Goal: Information Seeking & Learning: Learn about a topic

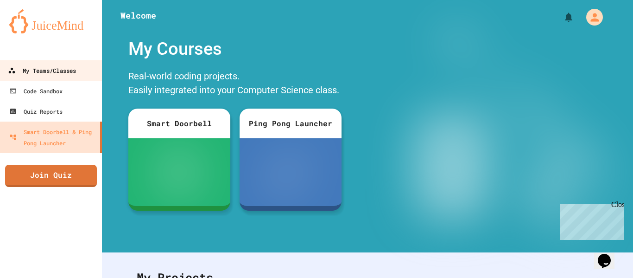
click at [51, 74] on div "My Teams/Classes" at bounding box center [42, 71] width 68 height 12
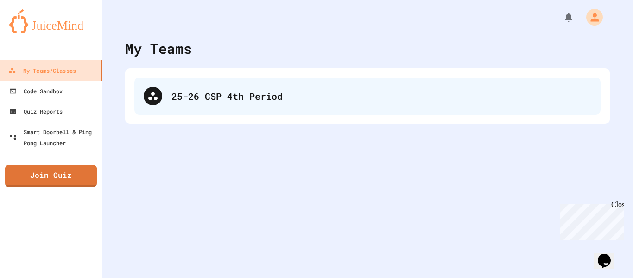
click at [254, 87] on div "25-26 CSP 4th Period" at bounding box center [367, 95] width 466 height 37
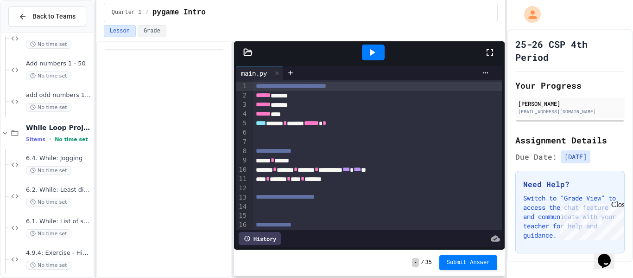
scroll to position [931, 0]
click at [76, 163] on span "6.4. While: Jogging" at bounding box center [59, 160] width 66 height 8
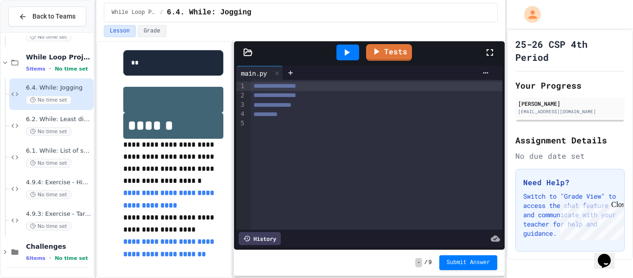
scroll to position [412, 0]
click at [162, 243] on link "**********" at bounding box center [169, 247] width 93 height 19
click at [191, 194] on link "**********" at bounding box center [169, 198] width 93 height 19
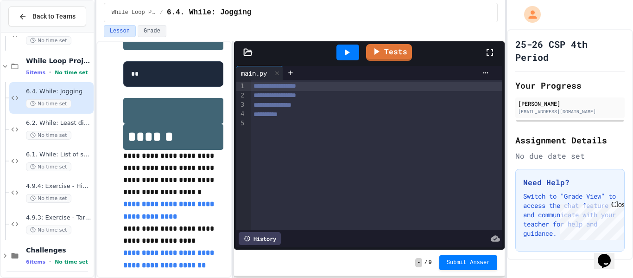
scroll to position [376, 0]
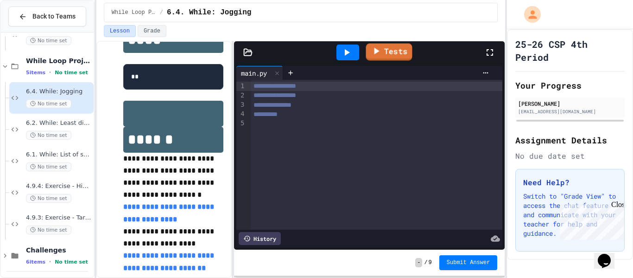
click at [396, 54] on link "Tests" at bounding box center [389, 52] width 46 height 17
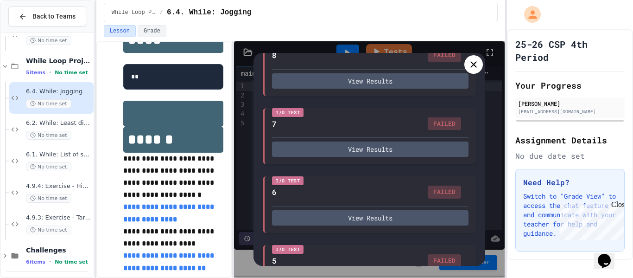
scroll to position [476, 0]
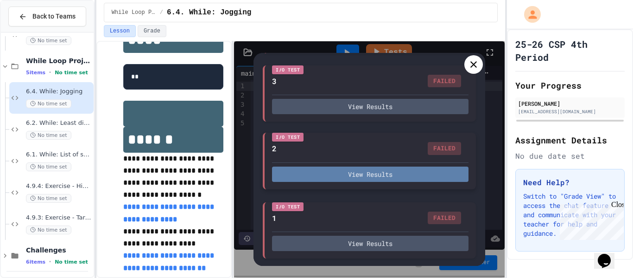
click at [346, 171] on button "View Results" at bounding box center [370, 173] width 196 height 15
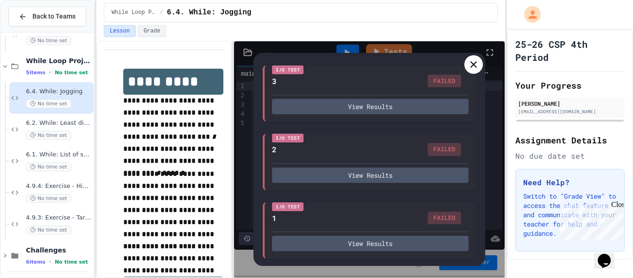
scroll to position [1, 0]
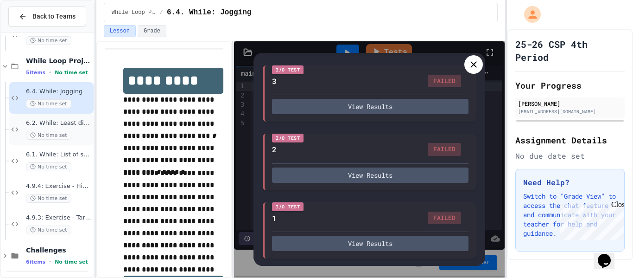
click at [67, 133] on span "No time set" at bounding box center [48, 135] width 45 height 9
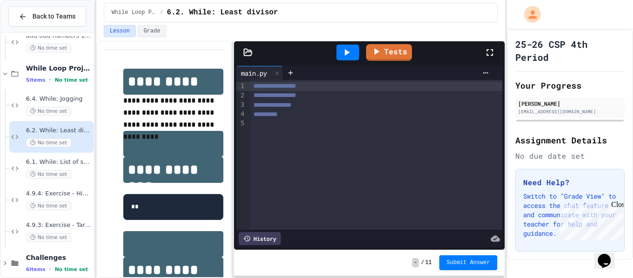
scroll to position [7, 0]
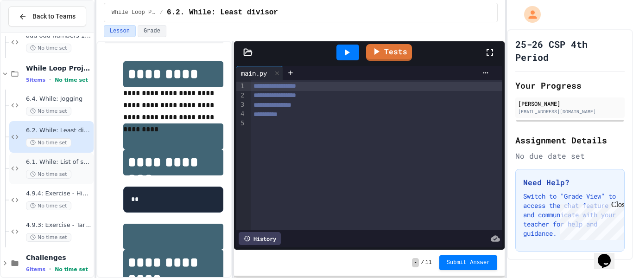
click at [81, 169] on div "6.1. While: List of squares No time set" at bounding box center [59, 168] width 66 height 20
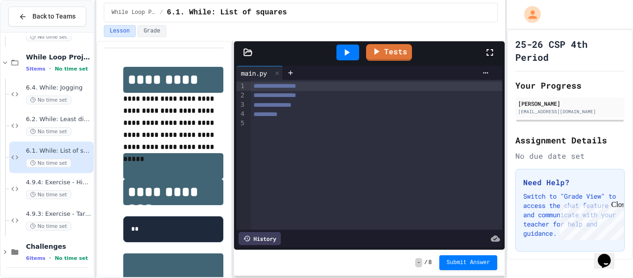
scroll to position [1001, 0]
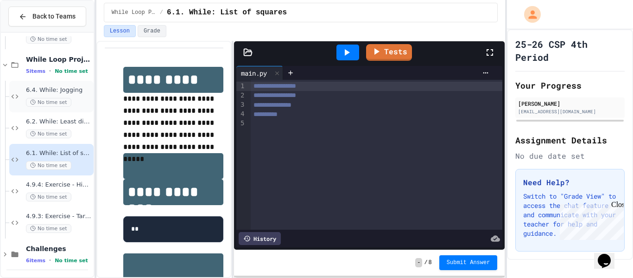
click at [78, 95] on div "6.4. While: Jogging No time set" at bounding box center [59, 96] width 66 height 20
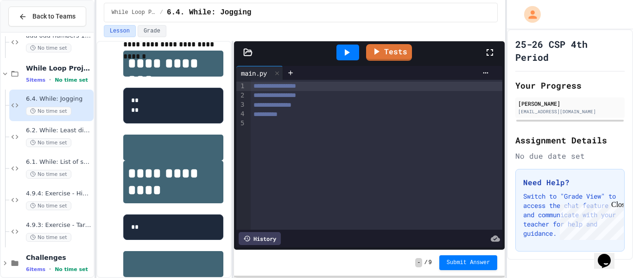
scroll to position [225, 0]
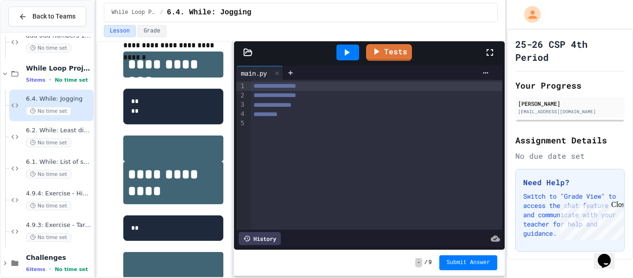
click at [361, 120] on div at bounding box center [377, 123] width 252 height 9
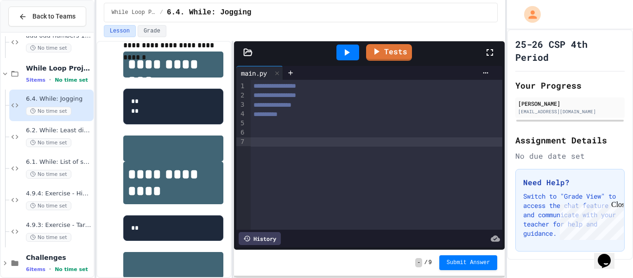
click at [301, 124] on div at bounding box center [377, 123] width 252 height 9
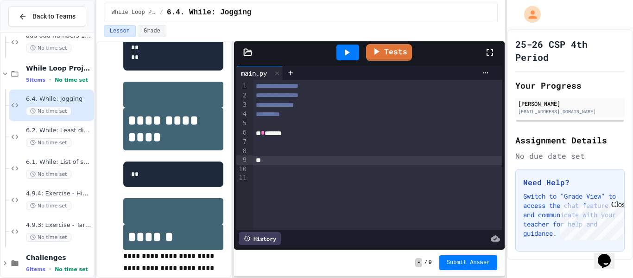
scroll to position [412, 0]
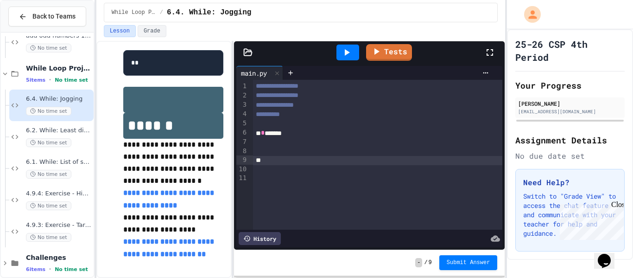
click at [293, 130] on div "* * *****" at bounding box center [378, 132] width 250 height 9
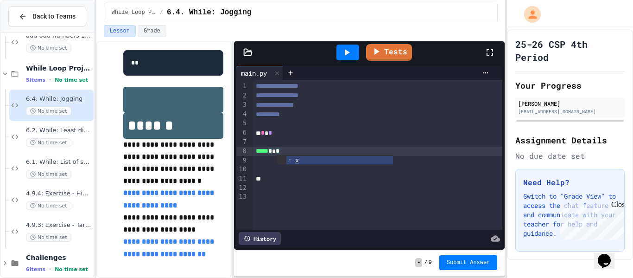
click at [267, 180] on div "*" at bounding box center [378, 178] width 250 height 9
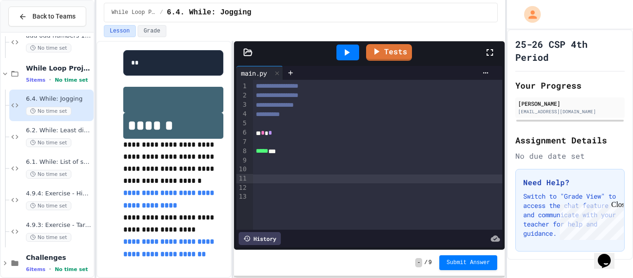
click at [270, 134] on span "*" at bounding box center [270, 132] width 4 height 6
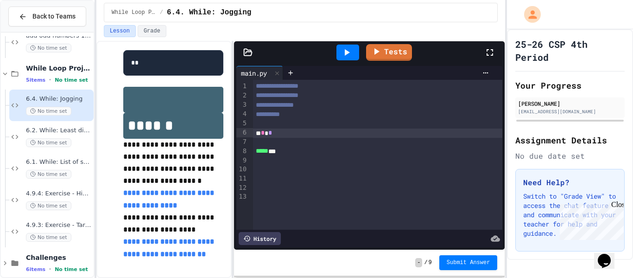
click at [288, 151] on div "***** ***" at bounding box center [378, 150] width 250 height 9
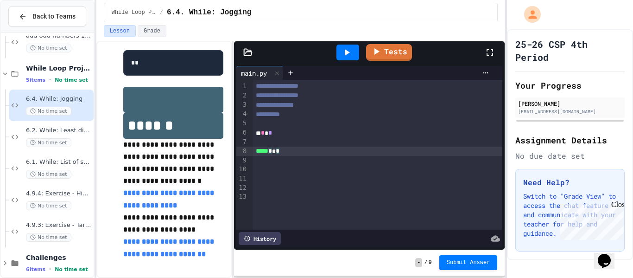
click at [266, 139] on div at bounding box center [378, 142] width 250 height 9
click at [303, 131] on div "* * *" at bounding box center [378, 132] width 250 height 9
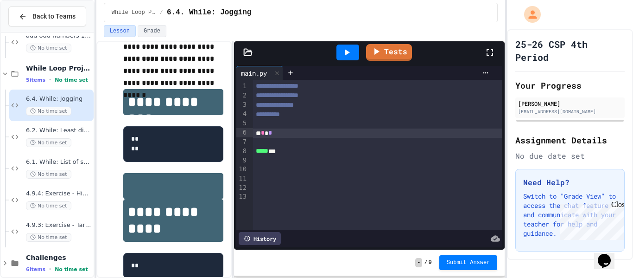
scroll to position [0, 0]
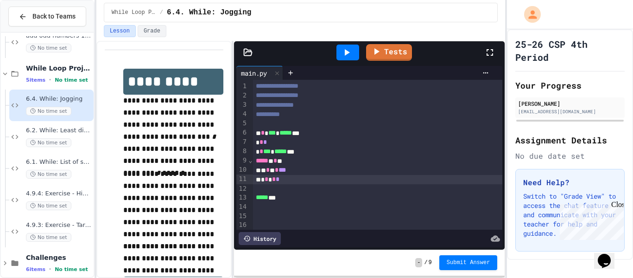
click at [282, 199] on div "***** ***" at bounding box center [378, 197] width 250 height 9
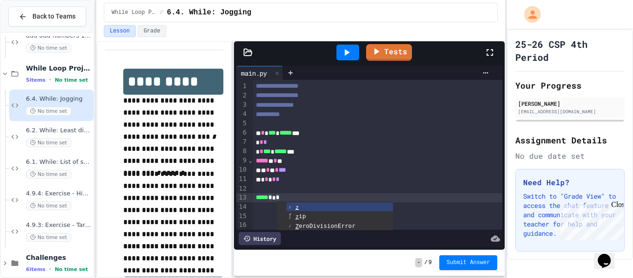
click at [259, 140] on span "*" at bounding box center [261, 142] width 4 height 6
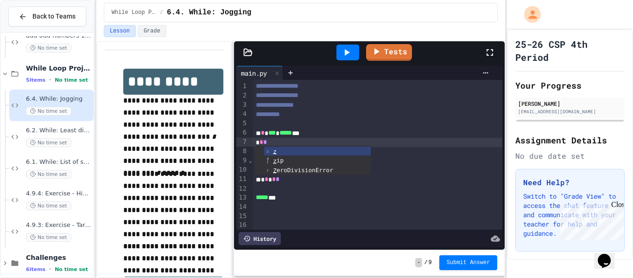
click at [257, 145] on ul "z z ip Z eroDivisionError" at bounding box center [313, 159] width 116 height 29
click at [278, 143] on div "* * *" at bounding box center [378, 142] width 250 height 9
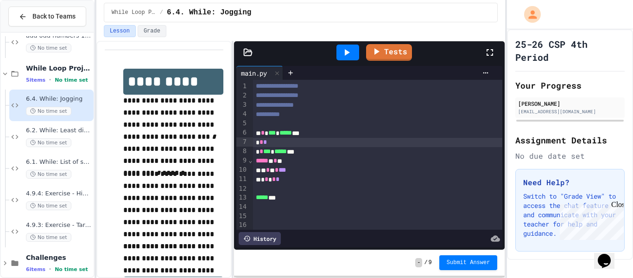
click at [260, 153] on span "*" at bounding box center [261, 151] width 4 height 6
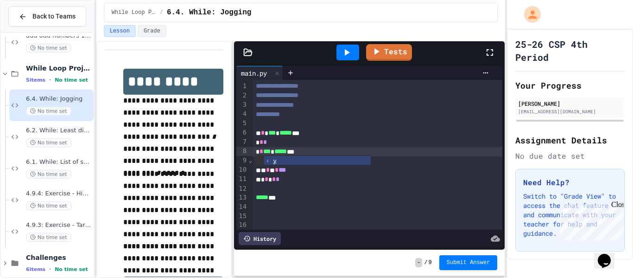
click at [354, 46] on div at bounding box center [347, 52] width 23 height 16
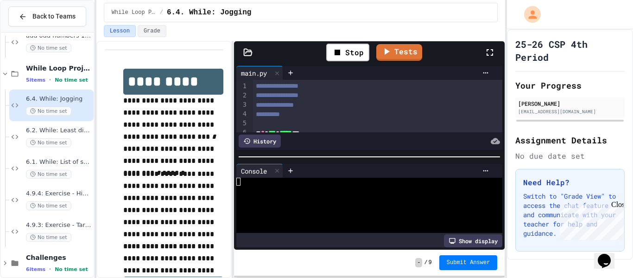
click at [484, 53] on icon at bounding box center [489, 52] width 11 height 11
click at [339, 47] on icon at bounding box center [337, 52] width 11 height 11
click at [406, 59] on link "Tests" at bounding box center [389, 51] width 43 height 18
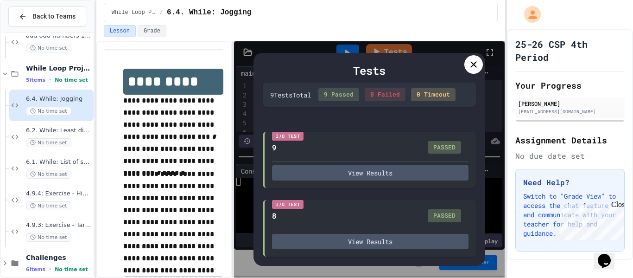
click at [469, 74] on div "Tests" at bounding box center [369, 70] width 213 height 17
click at [475, 62] on icon at bounding box center [473, 64] width 11 height 11
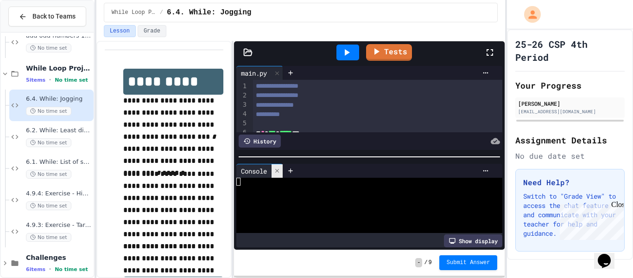
click at [278, 173] on icon at bounding box center [277, 170] width 6 height 6
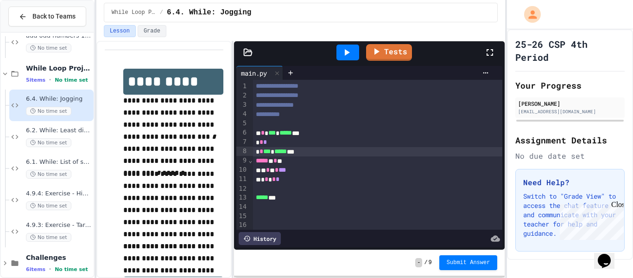
scroll to position [20, 0]
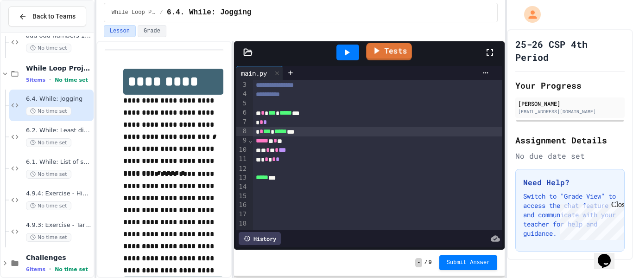
click at [353, 50] on div at bounding box center [347, 52] width 23 height 16
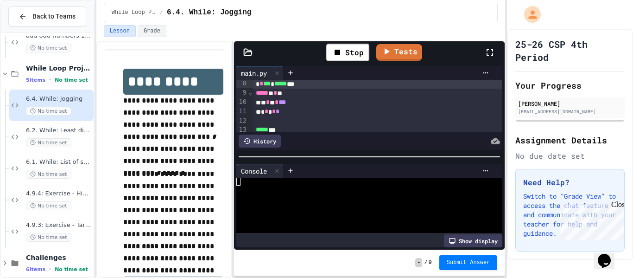
scroll to position [70, 0]
click at [284, 196] on div at bounding box center [365, 197] width 259 height 8
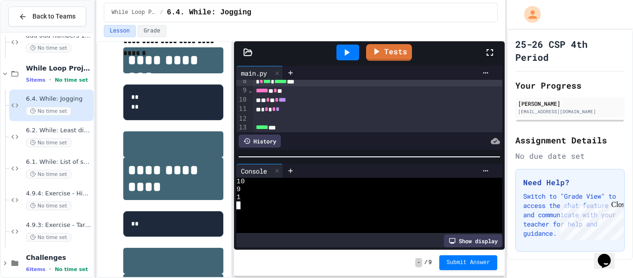
scroll to position [218, 0]
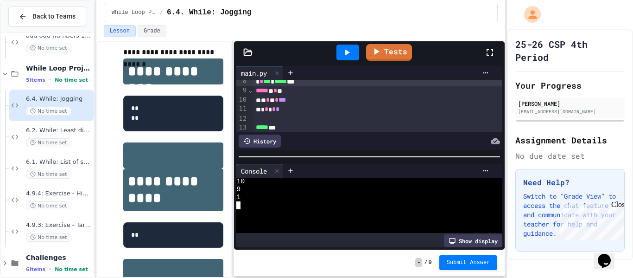
click at [341, 54] on icon at bounding box center [346, 52] width 11 height 11
click at [308, 219] on div at bounding box center [365, 221] width 259 height 8
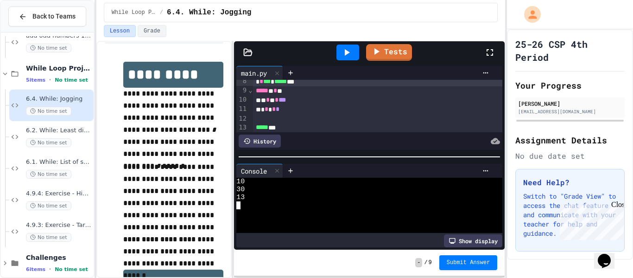
scroll to position [8, 0]
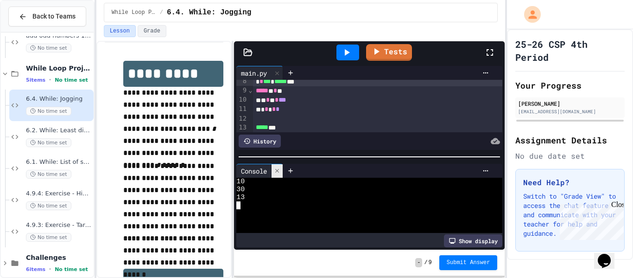
click at [279, 172] on icon at bounding box center [277, 171] width 4 height 4
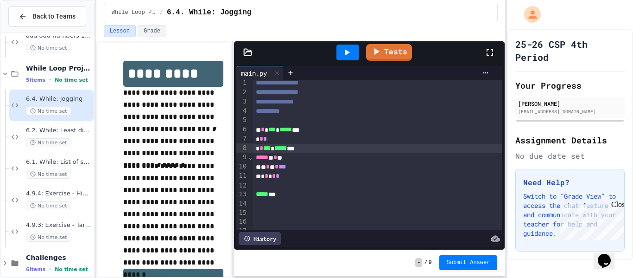
scroll to position [4, 0]
click at [392, 55] on link "Tests" at bounding box center [389, 52] width 44 height 18
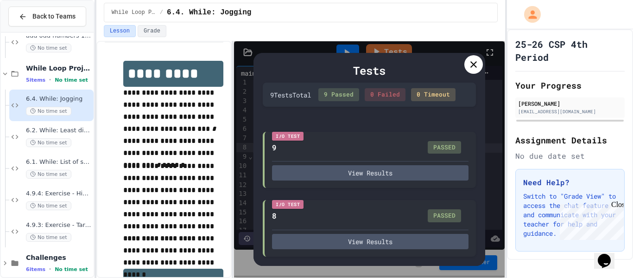
click at [474, 63] on icon at bounding box center [473, 64] width 6 height 6
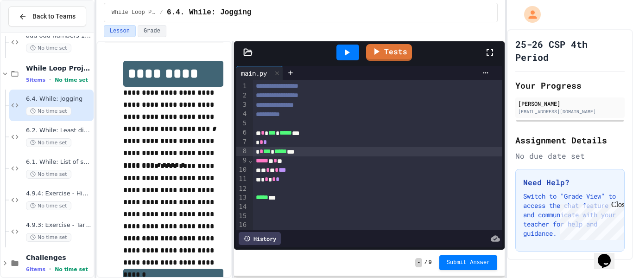
scroll to position [0, 0]
click at [74, 139] on div "No time set" at bounding box center [59, 142] width 66 height 9
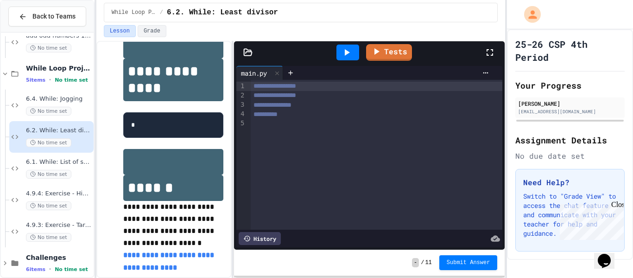
scroll to position [282, 0]
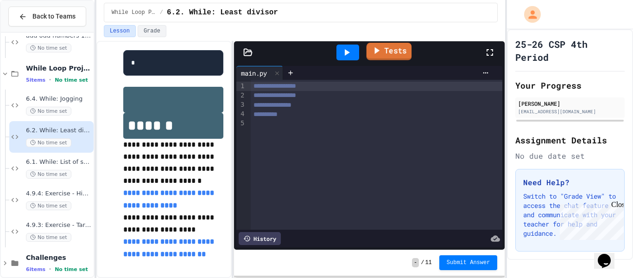
click at [402, 49] on link "Tests" at bounding box center [388, 52] width 45 height 18
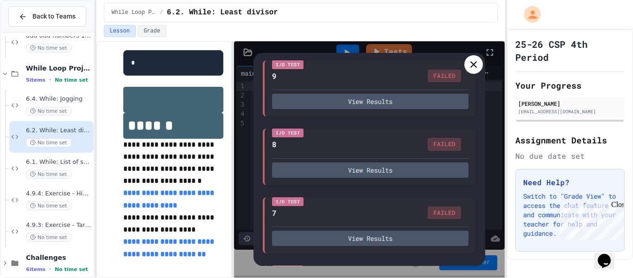
scroll to position [207, 0]
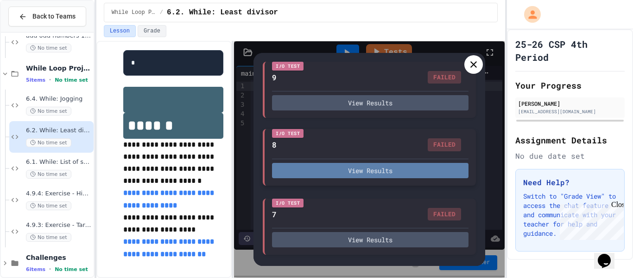
click at [378, 175] on button "View Results" at bounding box center [370, 170] width 196 height 15
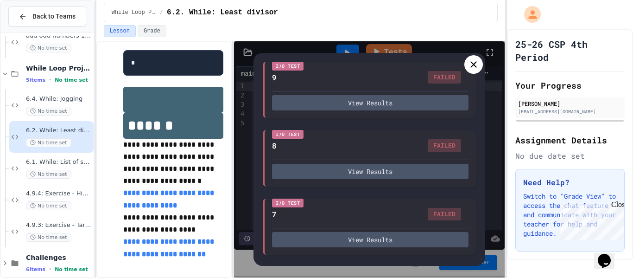
click at [472, 69] on icon at bounding box center [473, 64] width 11 height 11
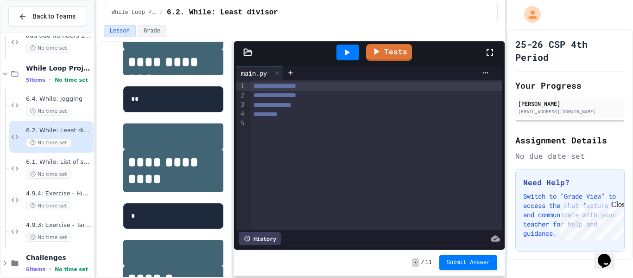
scroll to position [108, 0]
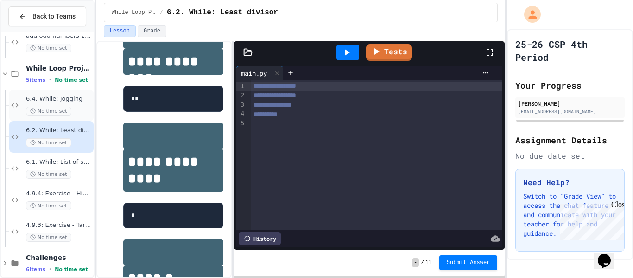
click at [57, 107] on span "No time set" at bounding box center [48, 111] width 45 height 9
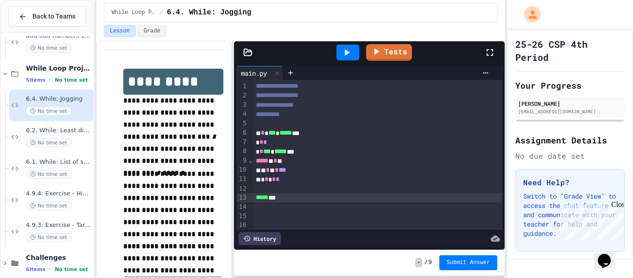
drag, startPoint x: 299, startPoint y: 202, endPoint x: 290, endPoint y: 196, distance: 11.1
click at [290, 196] on div "**********" at bounding box center [378, 165] width 250 height 170
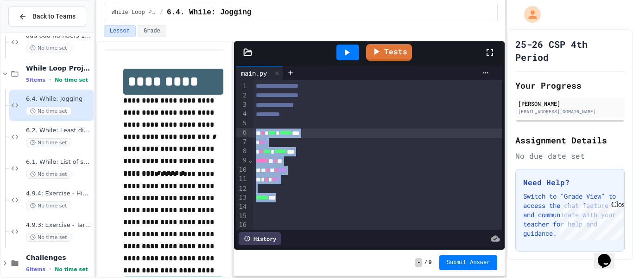
drag, startPoint x: 290, startPoint y: 196, endPoint x: 254, endPoint y: 133, distance: 73.0
click at [254, 133] on div "**********" at bounding box center [378, 165] width 250 height 170
click at [340, 170] on div "* * * * ***" at bounding box center [378, 169] width 250 height 9
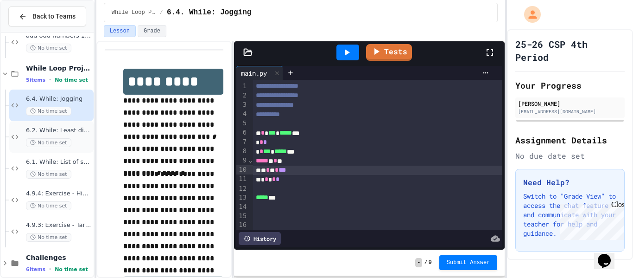
click at [63, 137] on div "6.2. While: Least divisor No time set" at bounding box center [59, 136] width 66 height 20
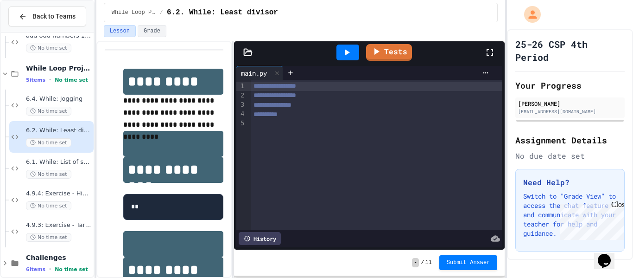
click at [313, 151] on div "**********" at bounding box center [377, 155] width 252 height 150
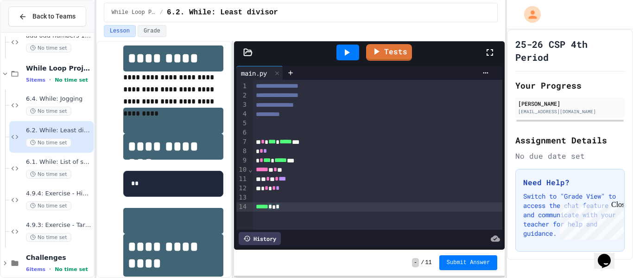
scroll to position [6, 0]
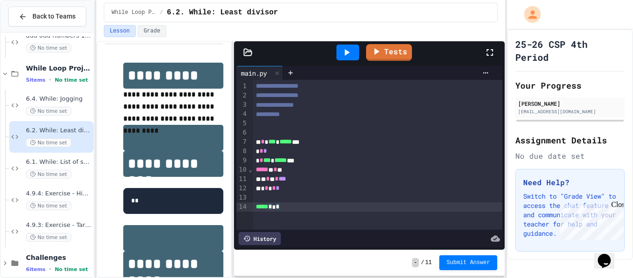
click at [284, 171] on div "***** * * **" at bounding box center [378, 169] width 250 height 9
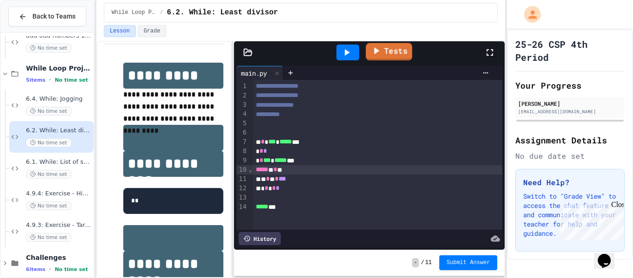
click at [383, 53] on link "Tests" at bounding box center [389, 52] width 46 height 18
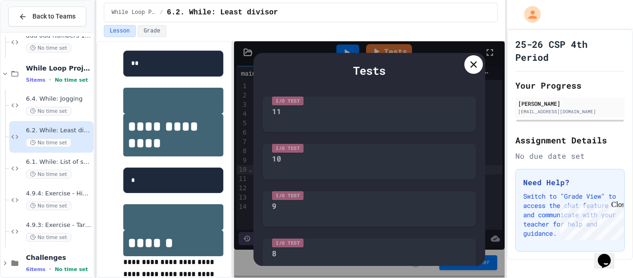
scroll to position [127, 0]
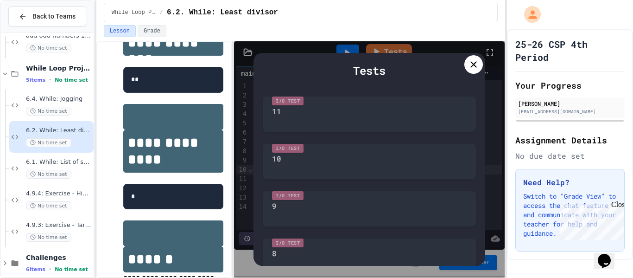
click at [482, 63] on div at bounding box center [473, 64] width 19 height 19
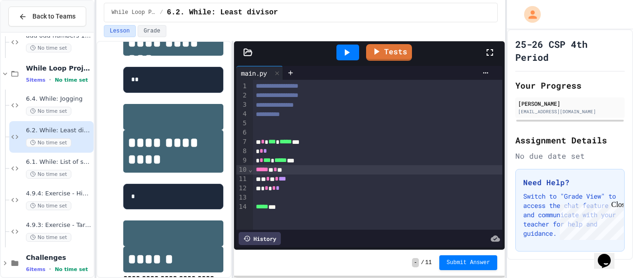
click at [342, 49] on icon at bounding box center [346, 52] width 11 height 11
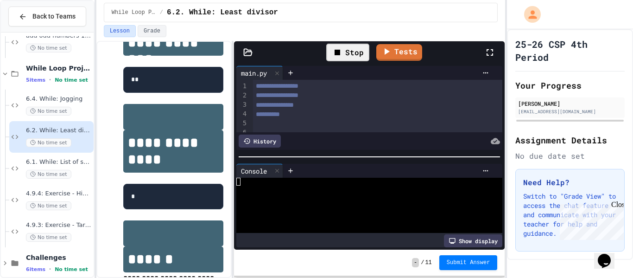
click at [345, 205] on div at bounding box center [365, 205] width 259 height 8
click at [280, 172] on icon at bounding box center [277, 170] width 6 height 6
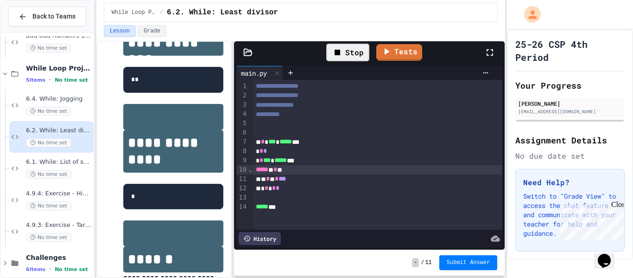
click at [268, 151] on div "* * *" at bounding box center [378, 150] width 250 height 9
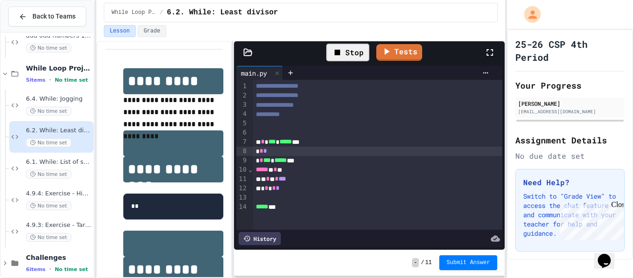
scroll to position [3, 0]
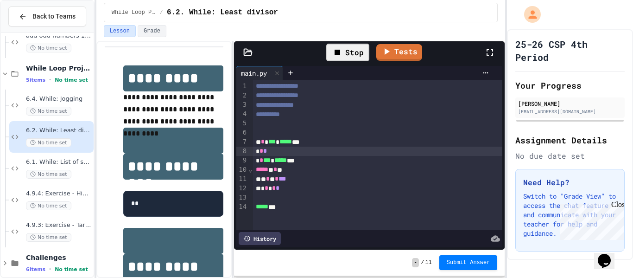
click at [306, 180] on div "* * * * ***" at bounding box center [378, 178] width 250 height 9
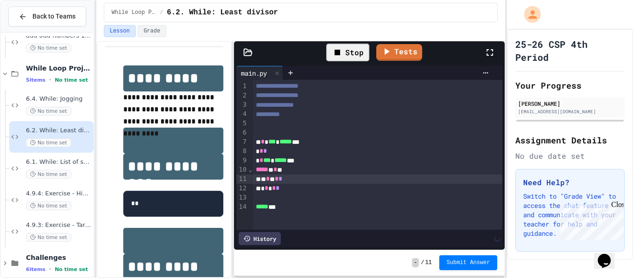
click at [275, 151] on div "* * *" at bounding box center [378, 150] width 250 height 9
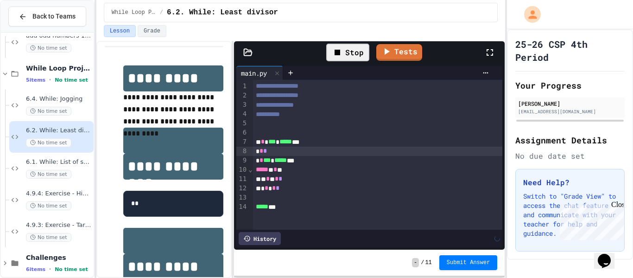
click at [360, 55] on div "Stop" at bounding box center [347, 53] width 43 height 18
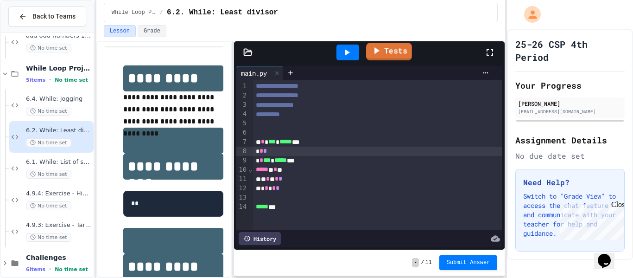
click at [403, 48] on link "Tests" at bounding box center [389, 52] width 46 height 18
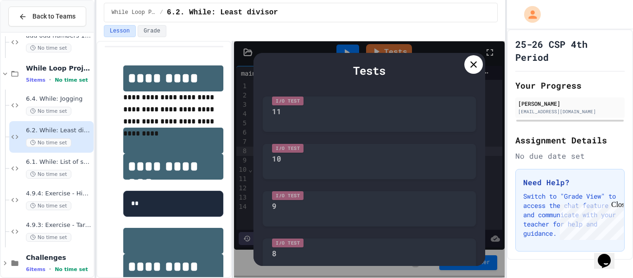
click at [473, 67] on icon at bounding box center [473, 64] width 11 height 11
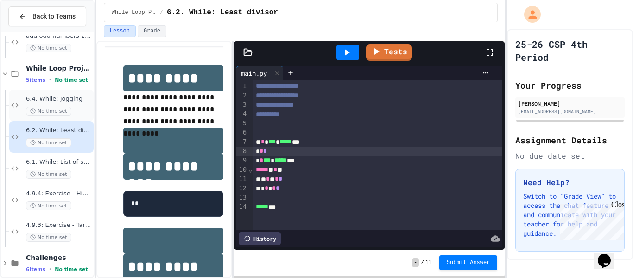
click at [70, 101] on span "6.4. While: Jogging" at bounding box center [59, 99] width 66 height 8
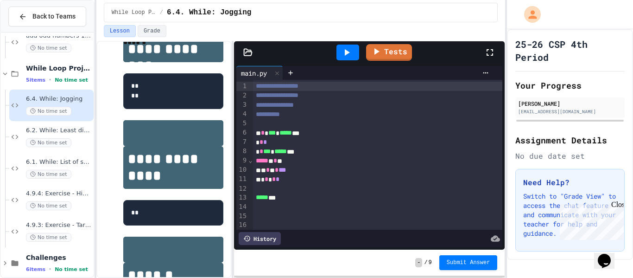
scroll to position [240, 0]
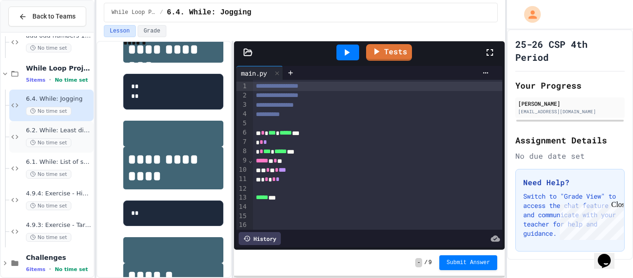
click at [83, 135] on div "6.2. While: Least divisor No time set" at bounding box center [59, 136] width 66 height 20
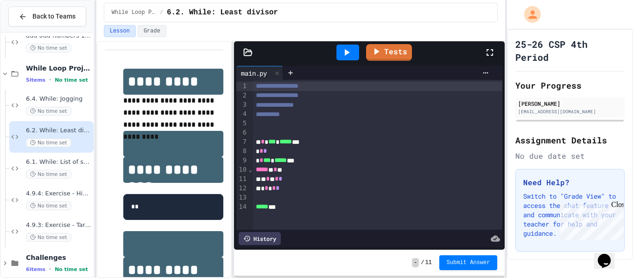
click at [306, 169] on div "***** * * **" at bounding box center [378, 169] width 250 height 9
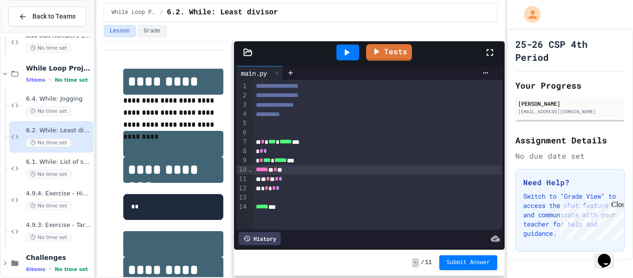
click at [277, 168] on span "*" at bounding box center [275, 169] width 4 height 6
click at [278, 158] on span "*****" at bounding box center [280, 160] width 13 height 6
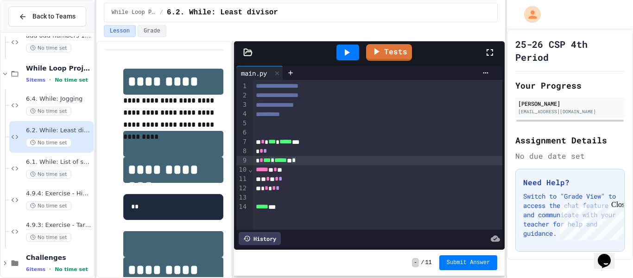
click at [327, 164] on div "* * *** * ***** ** *" at bounding box center [378, 160] width 250 height 9
click at [76, 101] on span "6.4. While: Jogging" at bounding box center [59, 99] width 66 height 8
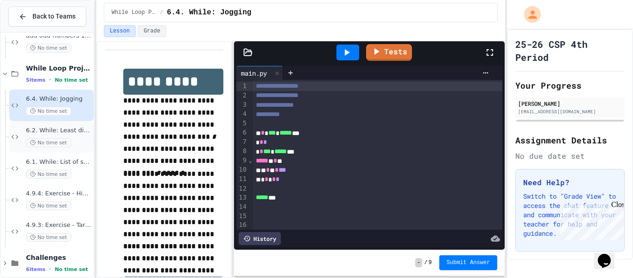
click at [86, 142] on div "No time set" at bounding box center [59, 142] width 66 height 9
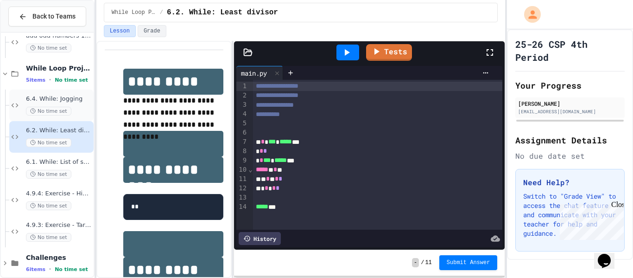
click at [70, 100] on span "6.4. While: Jogging" at bounding box center [59, 99] width 66 height 8
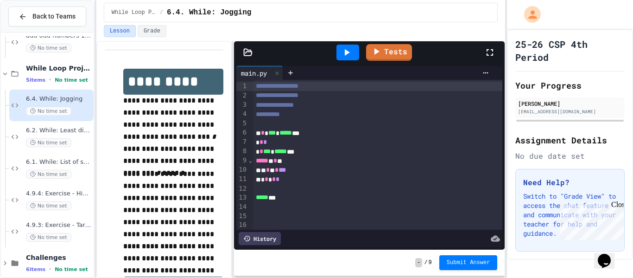
click at [76, 134] on div "6.2. While: Least divisor No time set" at bounding box center [59, 136] width 66 height 20
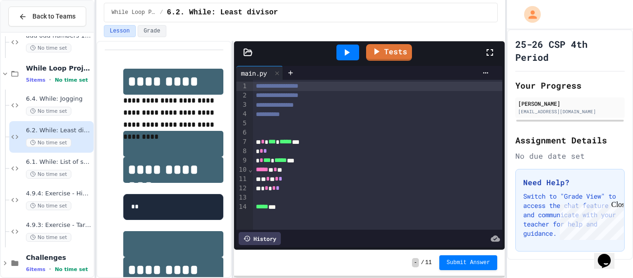
click at [284, 171] on div "***** * * **" at bounding box center [378, 169] width 250 height 9
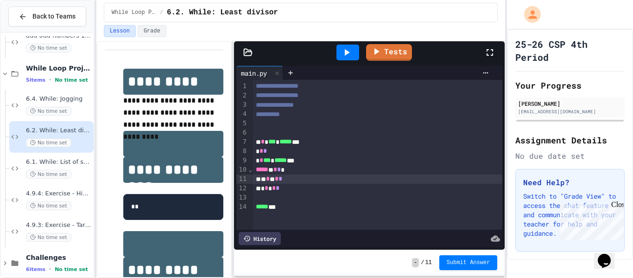
click at [297, 180] on div "* * * * *" at bounding box center [378, 178] width 250 height 9
click at [343, 49] on icon at bounding box center [346, 52] width 11 height 11
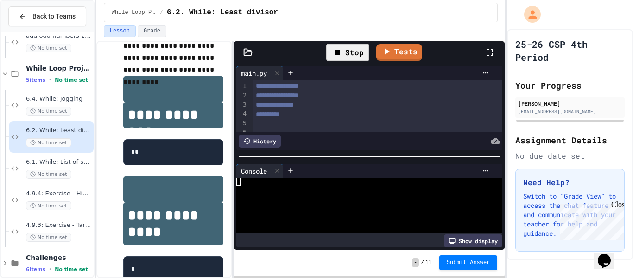
scroll to position [62, 0]
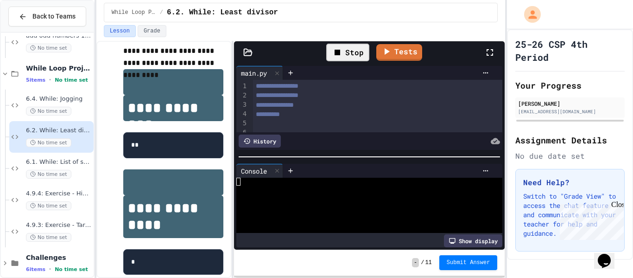
click at [245, 195] on div at bounding box center [365, 197] width 259 height 8
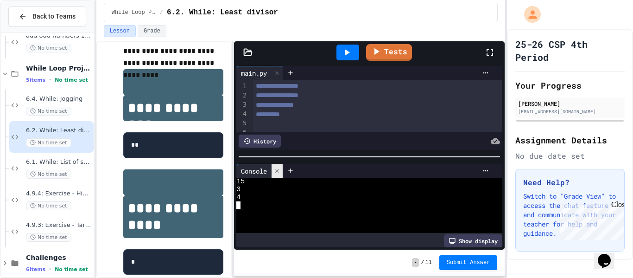
click at [275, 175] on div at bounding box center [276, 170] width 11 height 13
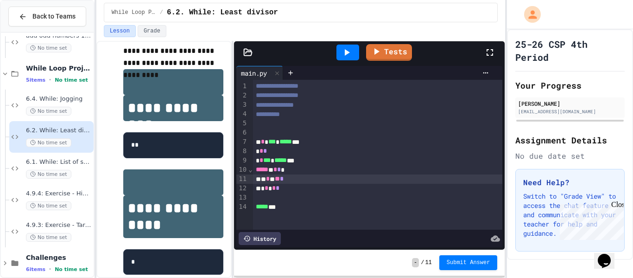
click at [270, 151] on div "* * *" at bounding box center [378, 150] width 250 height 9
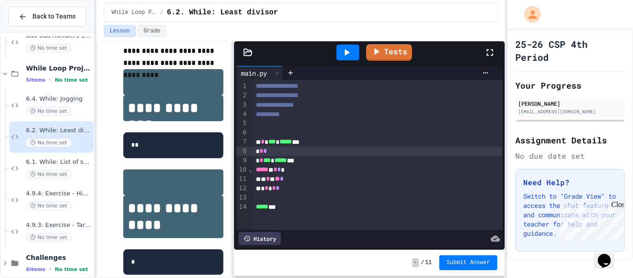
click at [349, 52] on icon at bounding box center [347, 52] width 5 height 6
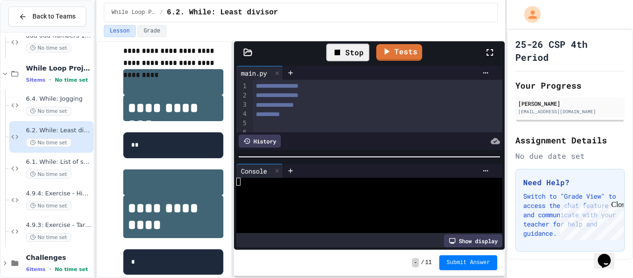
click at [335, 202] on div at bounding box center [365, 205] width 259 height 8
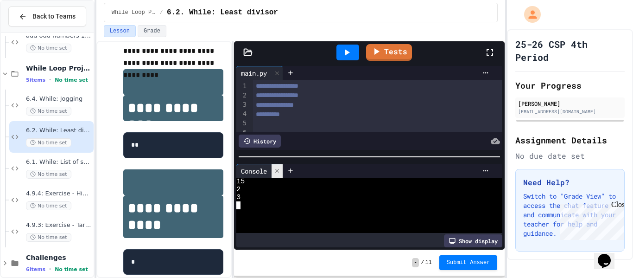
click at [277, 172] on icon at bounding box center [277, 170] width 6 height 6
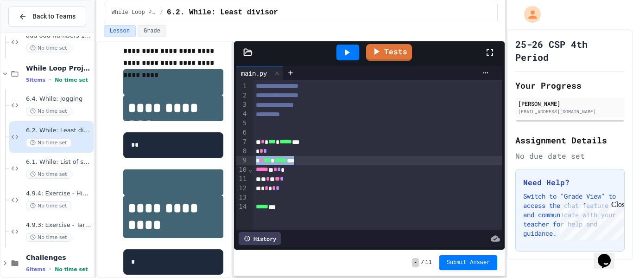
drag, startPoint x: 315, startPoint y: 163, endPoint x: 252, endPoint y: 160, distance: 62.1
click at [253, 160] on div "* * *** * ***** ***" at bounding box center [378, 160] width 250 height 9
click at [351, 48] on icon at bounding box center [346, 52] width 11 height 11
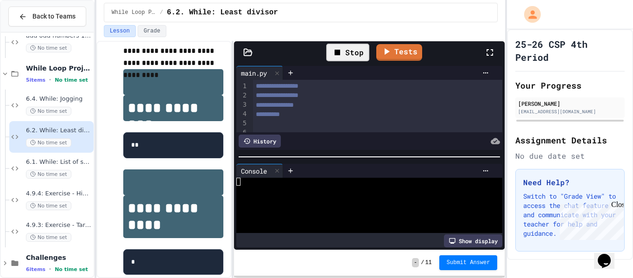
click at [331, 213] on div at bounding box center [365, 213] width 259 height 8
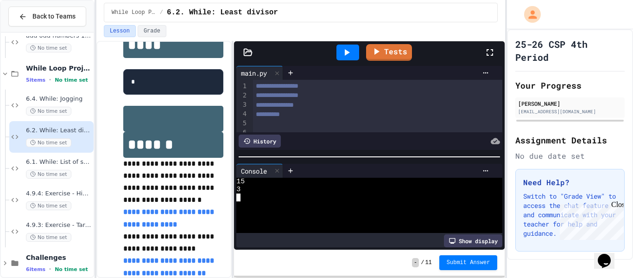
scroll to position [282, 0]
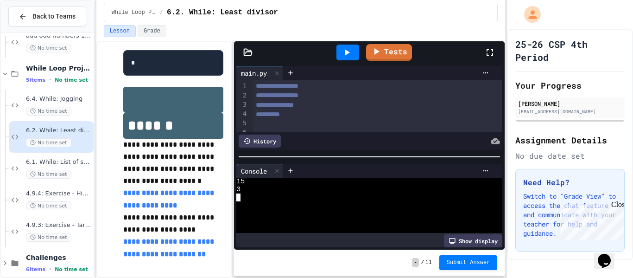
click at [385, 49] on link "Tests" at bounding box center [389, 52] width 46 height 17
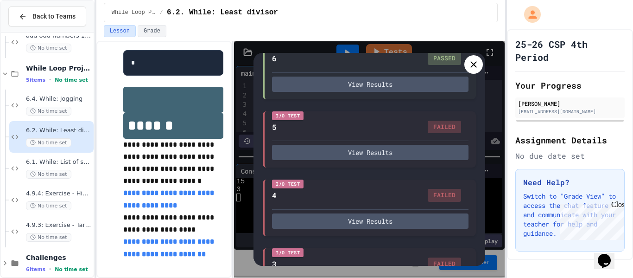
scroll to position [613, 0]
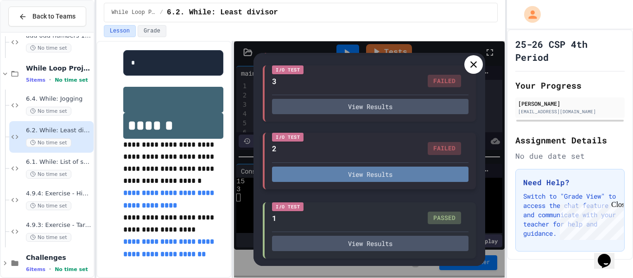
click at [380, 170] on button "View Results" at bounding box center [370, 173] width 196 height 15
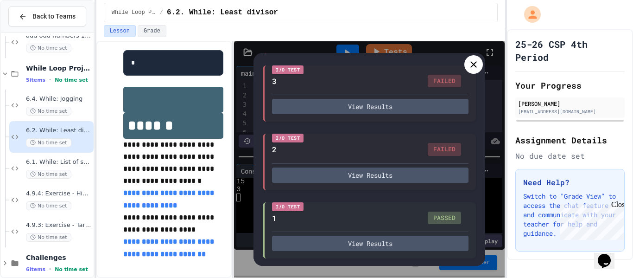
click at [474, 67] on icon at bounding box center [473, 64] width 11 height 11
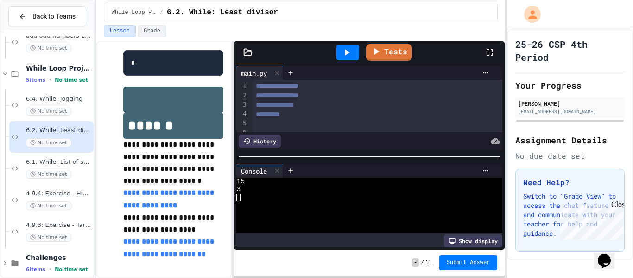
click at [352, 48] on icon at bounding box center [346, 52] width 11 height 11
click at [299, 199] on div at bounding box center [365, 197] width 259 height 8
click at [387, 48] on link "Tests" at bounding box center [389, 51] width 42 height 18
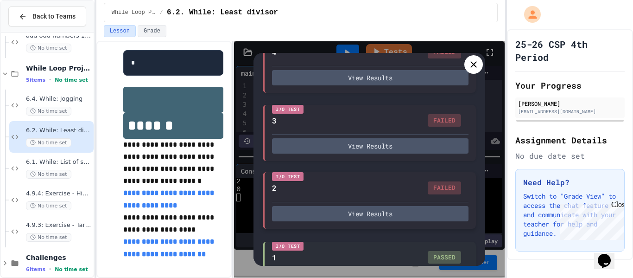
scroll to position [563, 0]
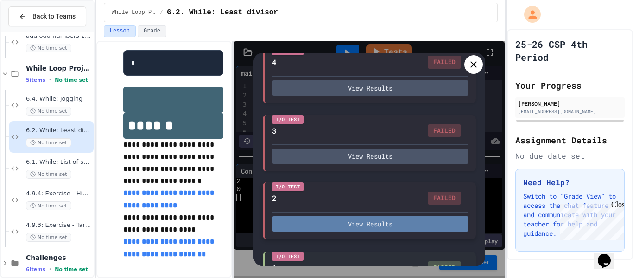
click at [342, 227] on button "View Results" at bounding box center [370, 223] width 196 height 15
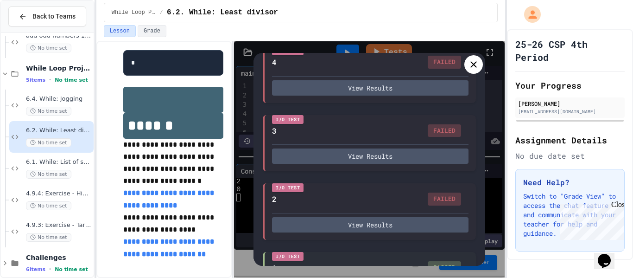
click at [475, 67] on icon at bounding box center [473, 64] width 11 height 11
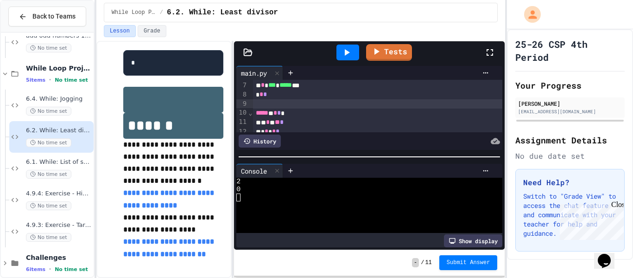
scroll to position [57, 0]
click at [282, 171] on div at bounding box center [276, 170] width 11 height 13
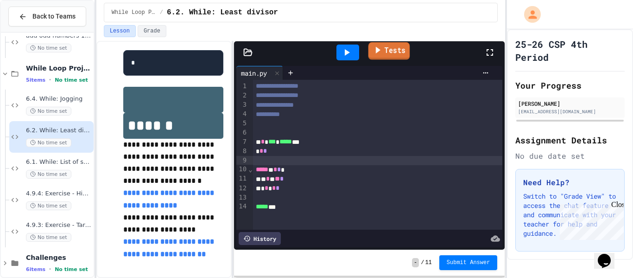
click at [391, 57] on link "Tests" at bounding box center [389, 51] width 42 height 18
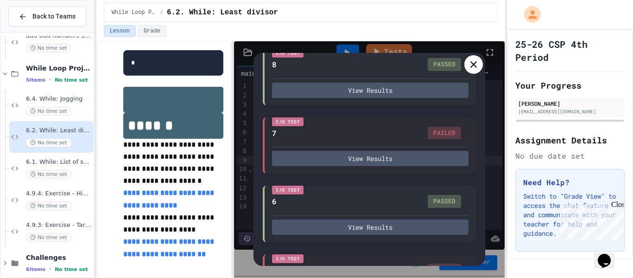
scroll to position [392, 0]
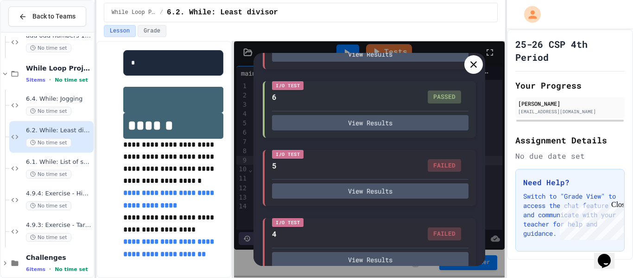
click at [471, 69] on icon at bounding box center [473, 64] width 11 height 11
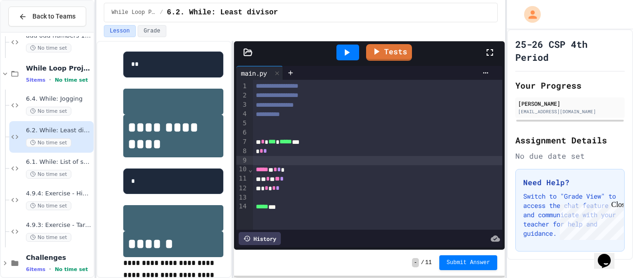
scroll to position [140, 0]
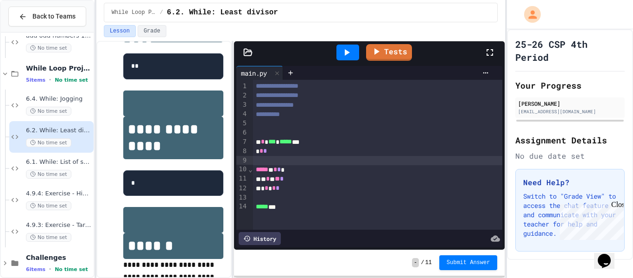
click at [269, 152] on div "* * *" at bounding box center [378, 150] width 250 height 9
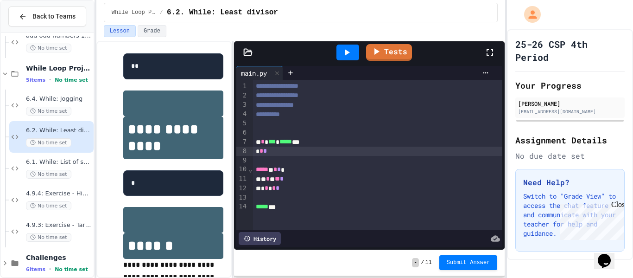
click at [357, 52] on div at bounding box center [347, 52] width 23 height 16
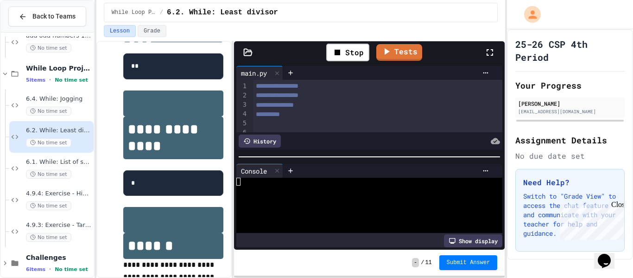
click at [309, 200] on div at bounding box center [365, 197] width 259 height 8
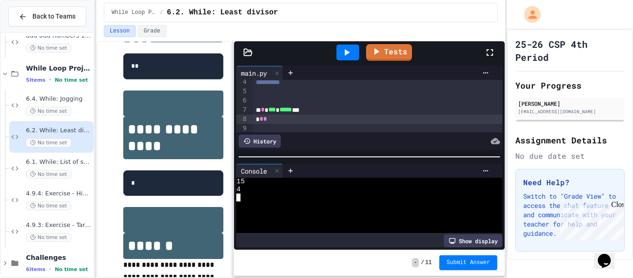
scroll to position [37, 0]
click at [277, 117] on div "* * *" at bounding box center [378, 114] width 250 height 9
click at [384, 54] on link "Tests" at bounding box center [389, 52] width 46 height 17
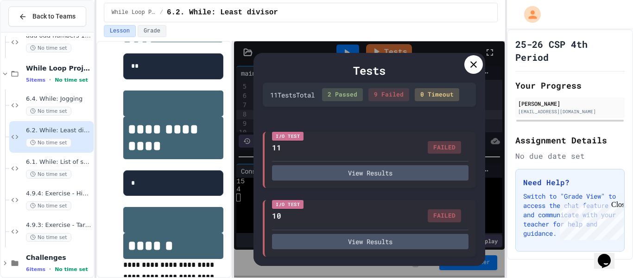
click at [473, 68] on icon at bounding box center [473, 64] width 11 height 11
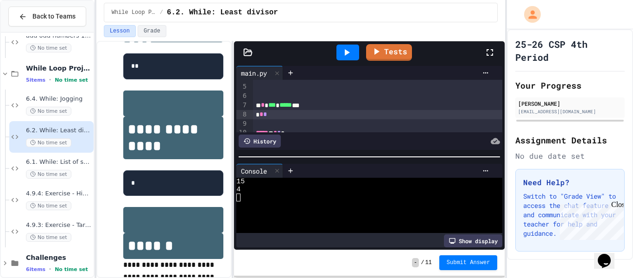
click at [267, 116] on div "* * *" at bounding box center [378, 114] width 250 height 9
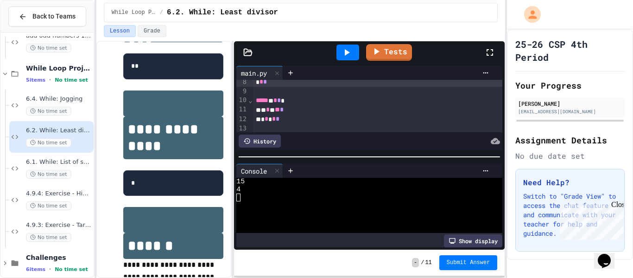
scroll to position [68, 0]
click at [280, 110] on span "**" at bounding box center [277, 110] width 5 height 6
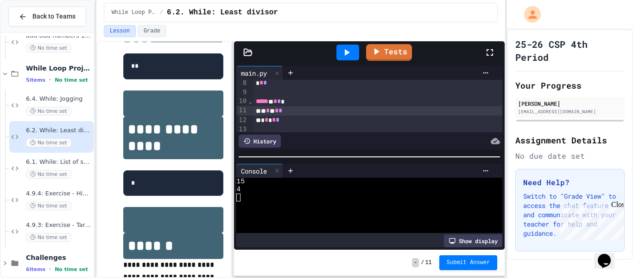
click at [344, 53] on icon at bounding box center [346, 52] width 11 height 11
click at [318, 199] on div at bounding box center [365, 197] width 259 height 8
click at [397, 55] on link "Tests" at bounding box center [389, 52] width 46 height 18
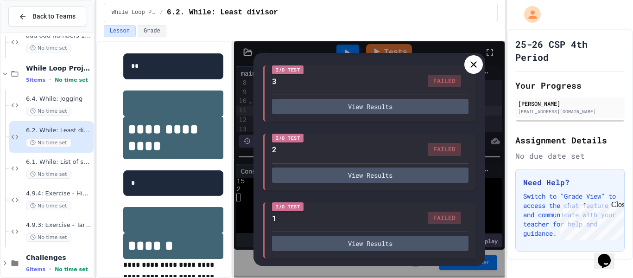
scroll to position [0, 0]
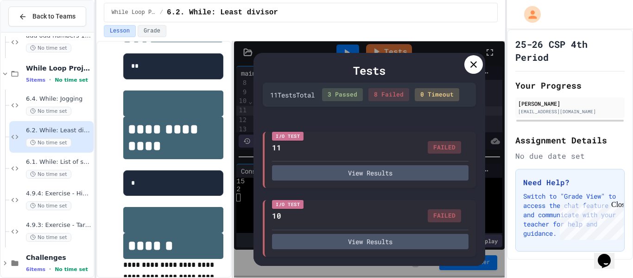
click at [476, 63] on icon at bounding box center [473, 64] width 11 height 11
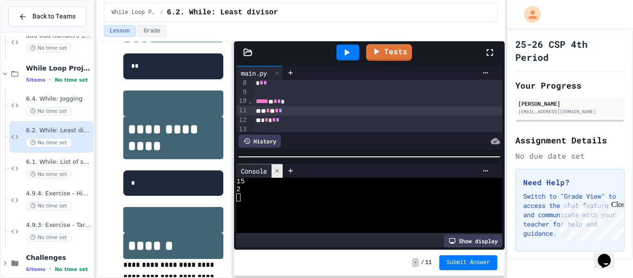
click at [279, 176] on div at bounding box center [276, 170] width 11 height 13
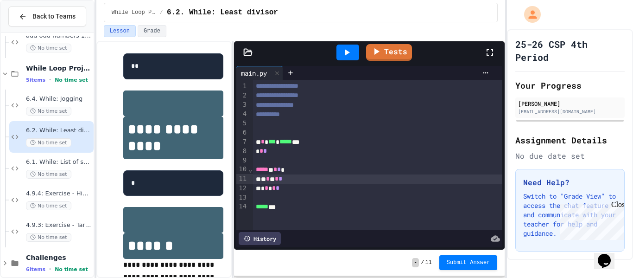
click at [266, 190] on span "*" at bounding box center [267, 187] width 4 height 6
click at [274, 153] on div "* * *" at bounding box center [378, 150] width 250 height 9
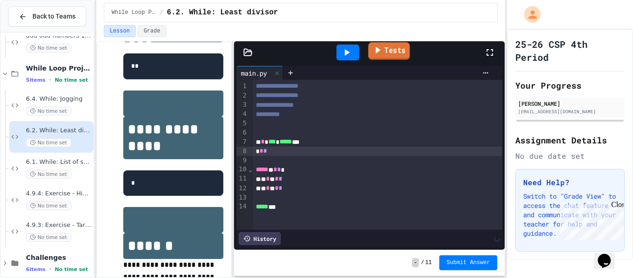
click at [391, 48] on link "Tests" at bounding box center [389, 51] width 42 height 18
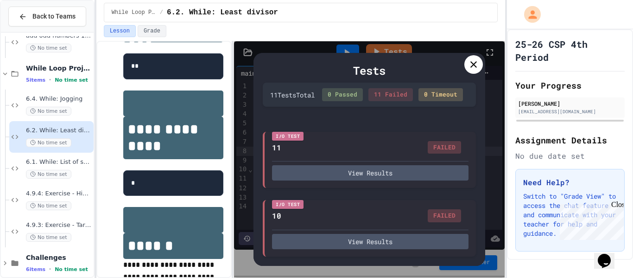
click at [468, 69] on icon at bounding box center [473, 64] width 11 height 11
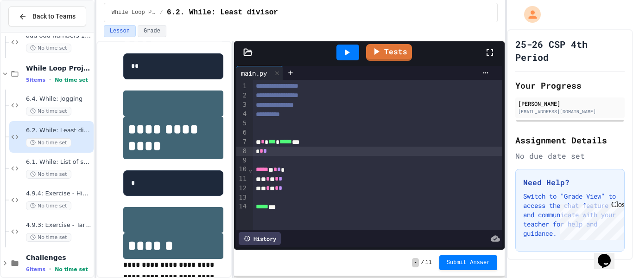
click at [320, 154] on div "* * *" at bounding box center [378, 150] width 250 height 9
click at [352, 49] on icon at bounding box center [346, 52] width 11 height 11
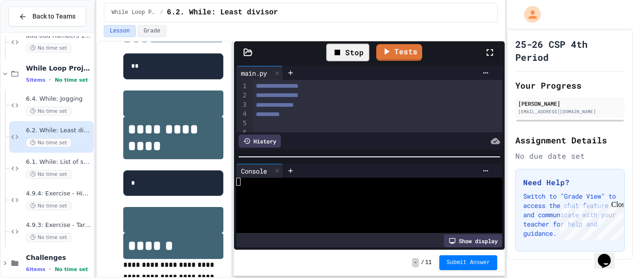
click at [304, 211] on div at bounding box center [365, 213] width 259 height 8
click at [381, 54] on icon at bounding box center [376, 50] width 11 height 11
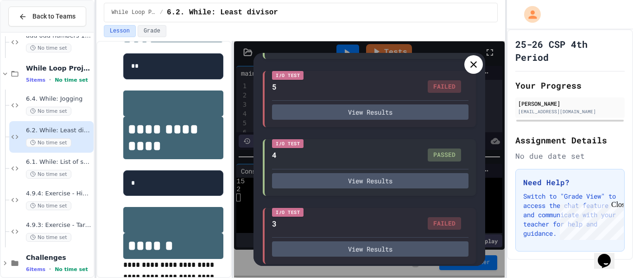
scroll to position [613, 0]
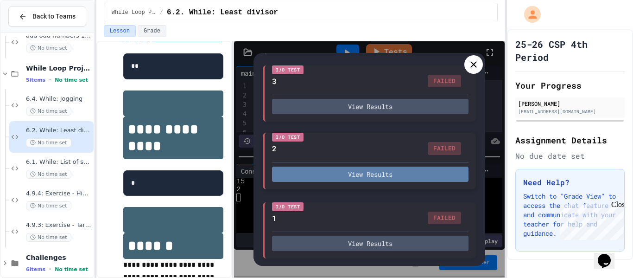
click at [407, 170] on button "View Results" at bounding box center [370, 173] width 196 height 15
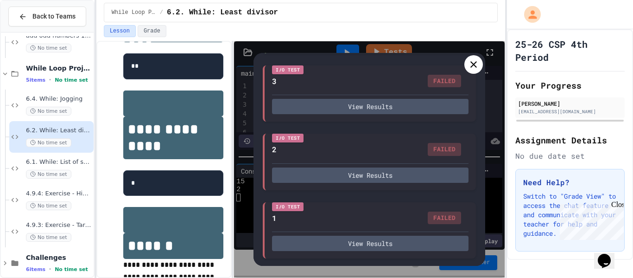
click at [468, 61] on icon at bounding box center [473, 64] width 11 height 11
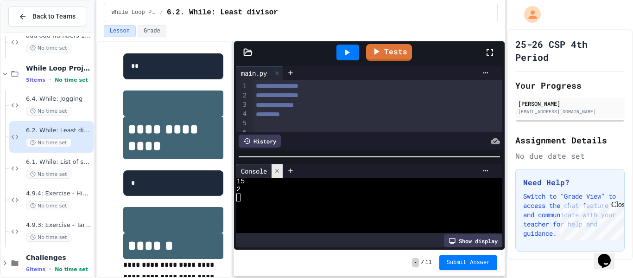
click at [277, 175] on div at bounding box center [276, 170] width 11 height 13
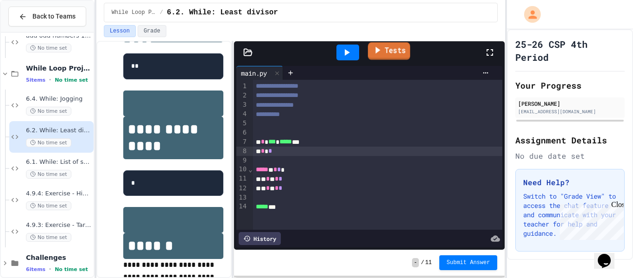
click at [389, 57] on link "Tests" at bounding box center [389, 51] width 42 height 18
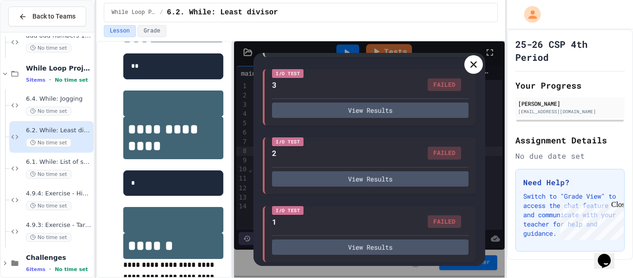
scroll to position [528, 0]
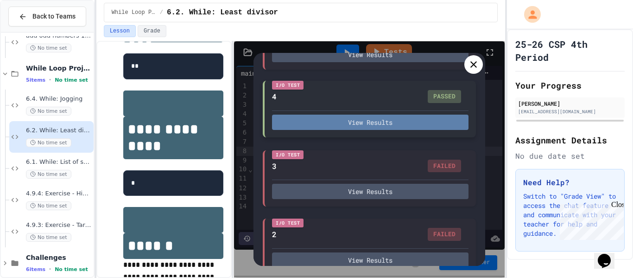
click at [376, 121] on button "View Results" at bounding box center [370, 121] width 196 height 15
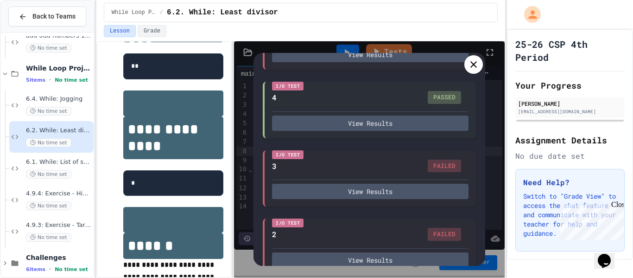
click at [469, 72] on div at bounding box center [473, 64] width 19 height 19
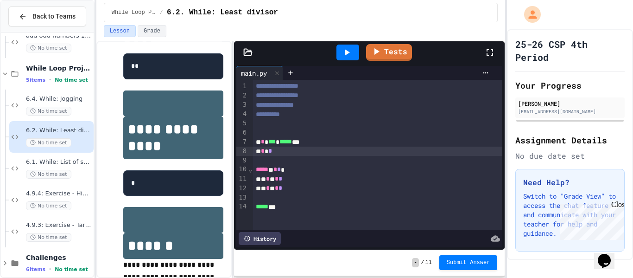
click at [347, 51] on icon at bounding box center [347, 52] width 5 height 6
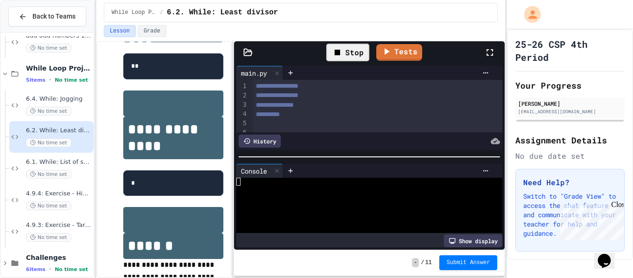
click at [371, 215] on div at bounding box center [365, 213] width 259 height 8
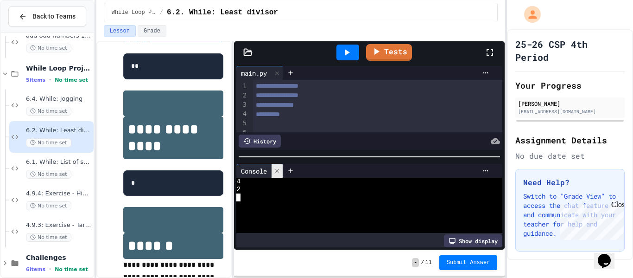
click at [277, 172] on icon at bounding box center [277, 170] width 6 height 6
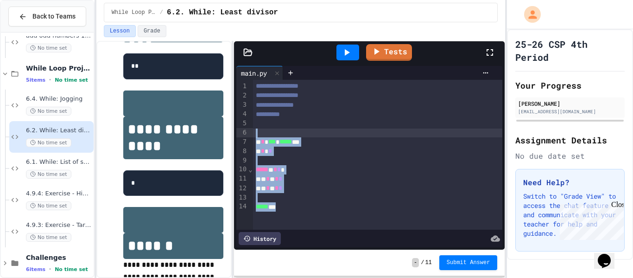
drag, startPoint x: 298, startPoint y: 208, endPoint x: 258, endPoint y: 133, distance: 85.8
click at [258, 133] on div "**********" at bounding box center [378, 155] width 250 height 150
click at [362, 211] on div "**********" at bounding box center [378, 155] width 250 height 150
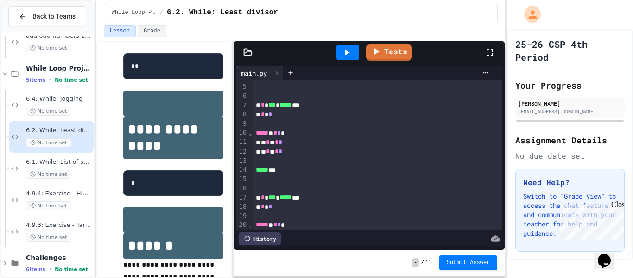
scroll to position [39, 0]
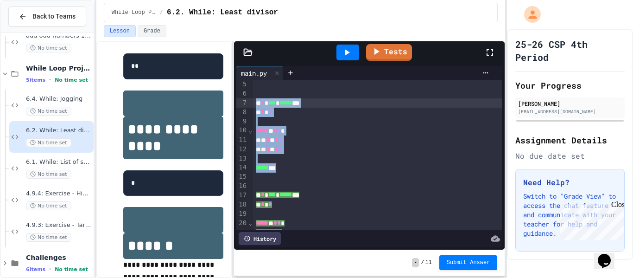
drag, startPoint x: 303, startPoint y: 167, endPoint x: 252, endPoint y: 103, distance: 81.2
click at [253, 103] on div "**********" at bounding box center [378, 154] width 250 height 226
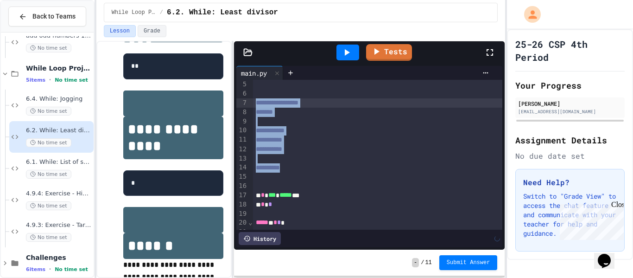
click at [347, 139] on div "**********" at bounding box center [378, 139] width 250 height 9
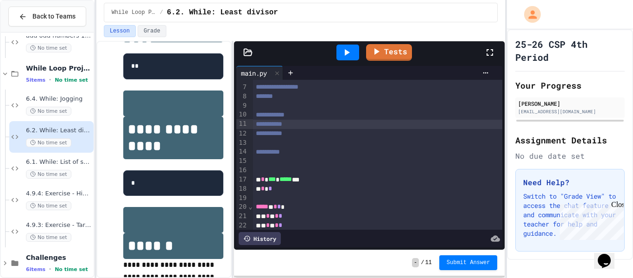
scroll to position [51, 0]
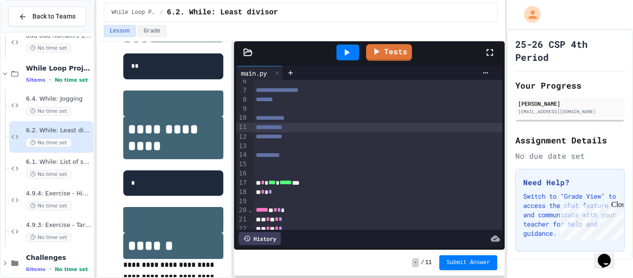
click at [364, 156] on div "**********" at bounding box center [378, 155] width 250 height 9
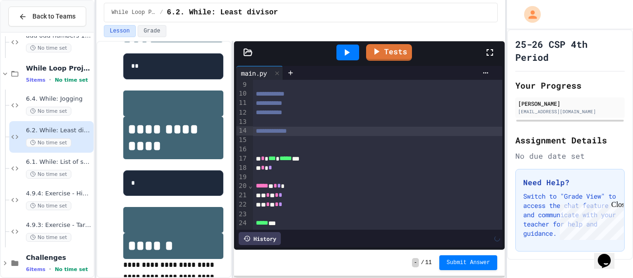
scroll to position [75, 0]
click at [281, 189] on span "*" at bounding box center [279, 186] width 4 height 6
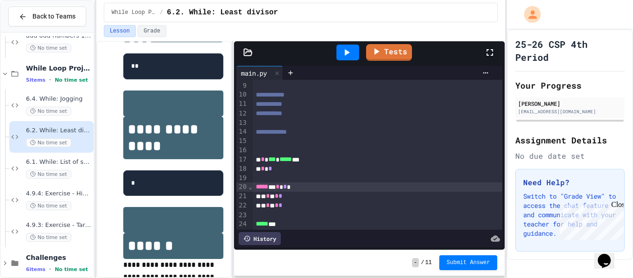
click at [282, 198] on span "*" at bounding box center [280, 195] width 4 height 6
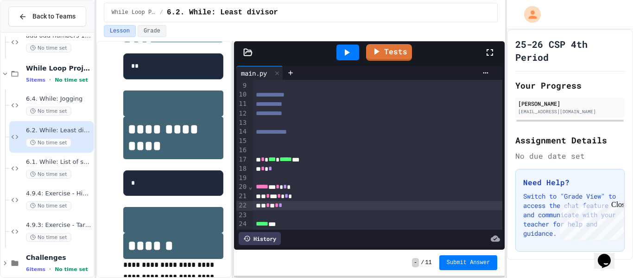
click at [302, 209] on div "* * * * *" at bounding box center [378, 205] width 250 height 9
click at [346, 50] on icon at bounding box center [347, 52] width 5 height 6
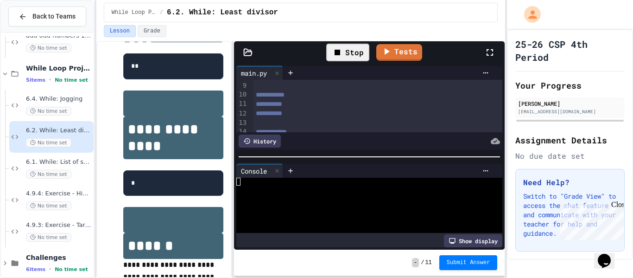
click at [356, 204] on div at bounding box center [365, 205] width 259 height 8
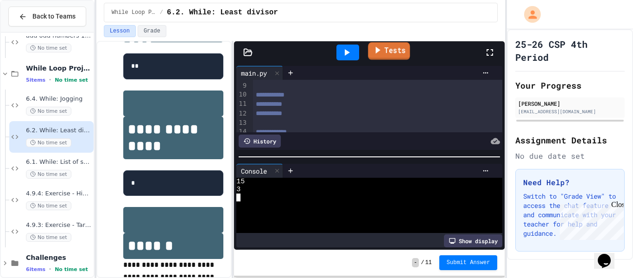
click at [384, 57] on link "Tests" at bounding box center [389, 51] width 42 height 18
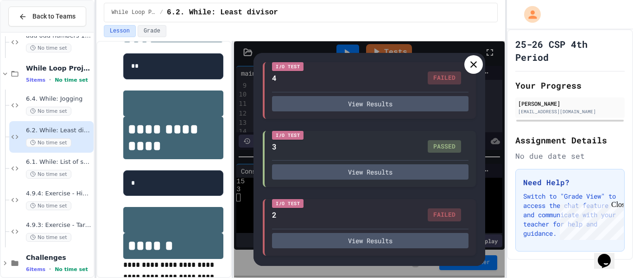
scroll to position [550, 0]
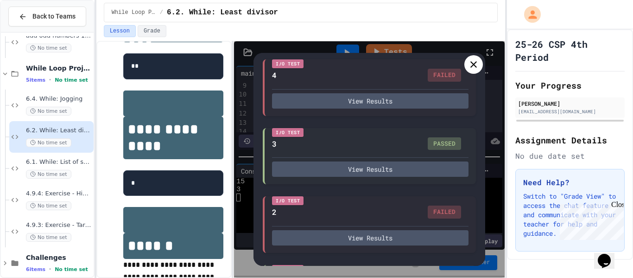
click at [371, 184] on div "I/O Test 3 PASSED View Results" at bounding box center [369, 156] width 213 height 57
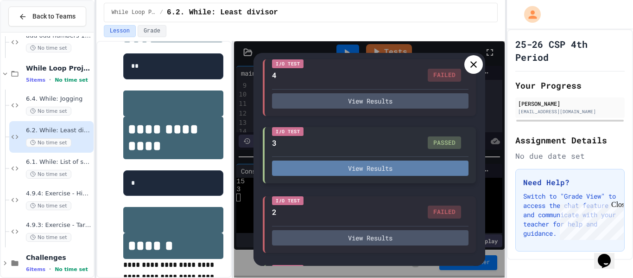
click at [362, 172] on button "View Results" at bounding box center [370, 167] width 196 height 15
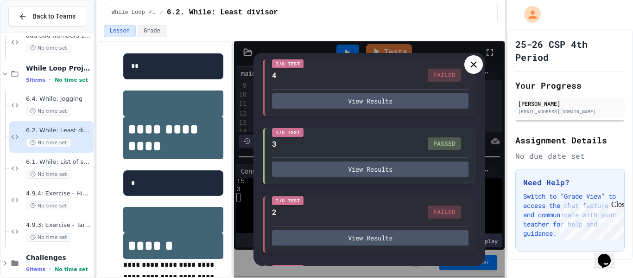
click at [468, 63] on icon at bounding box center [473, 64] width 11 height 11
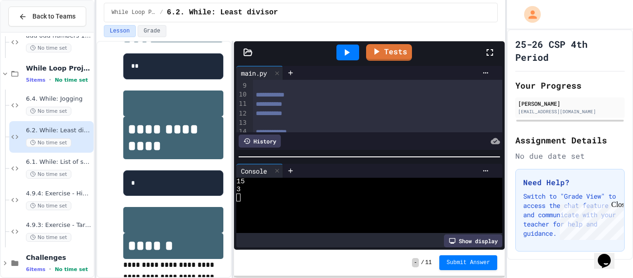
click at [341, 218] on div at bounding box center [365, 221] width 259 height 8
click at [348, 50] on icon at bounding box center [346, 52] width 11 height 11
click at [313, 192] on div at bounding box center [365, 189] width 259 height 8
click at [393, 57] on link "Tests" at bounding box center [389, 52] width 44 height 18
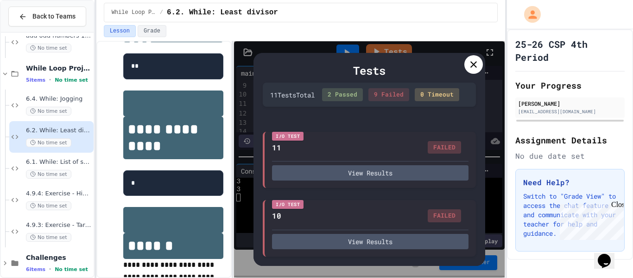
scroll to position [613, 0]
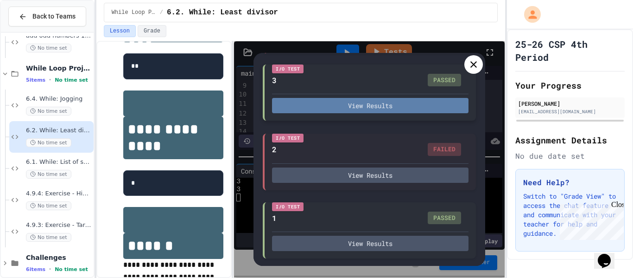
click at [342, 106] on button "View Results" at bounding box center [370, 105] width 196 height 15
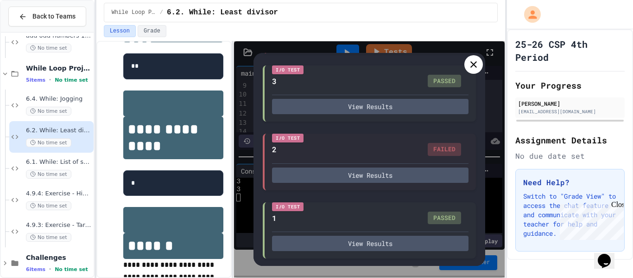
click at [476, 70] on div at bounding box center [473, 64] width 19 height 19
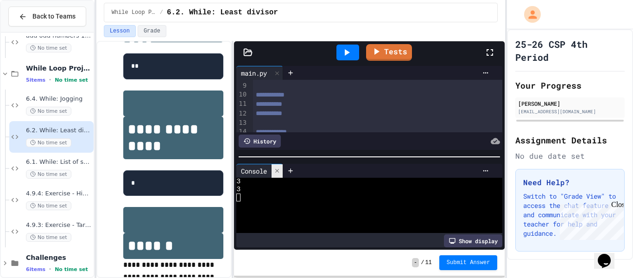
click at [279, 170] on icon at bounding box center [277, 170] width 6 height 6
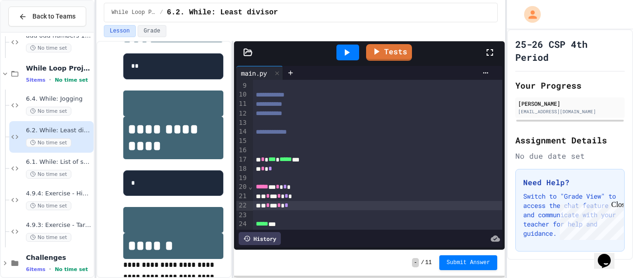
scroll to position [76, 0]
click at [304, 195] on div "* * * * *" at bounding box center [378, 194] width 250 height 9
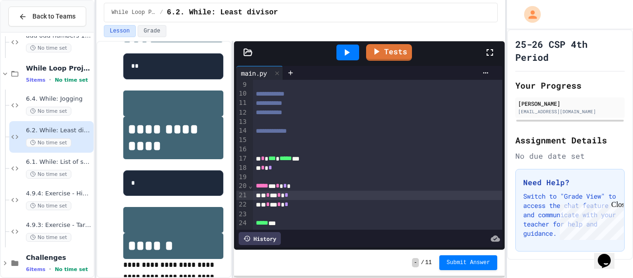
click at [309, 203] on div "* * * * *" at bounding box center [378, 204] width 250 height 9
click at [341, 51] on div at bounding box center [347, 52] width 23 height 16
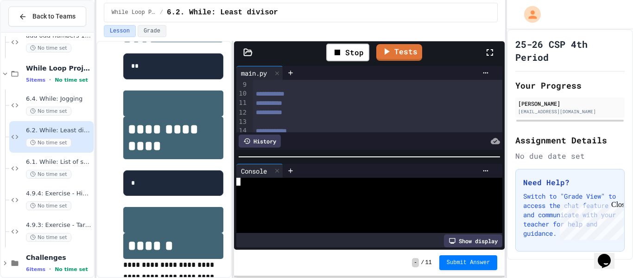
click at [290, 203] on div at bounding box center [365, 205] width 259 height 8
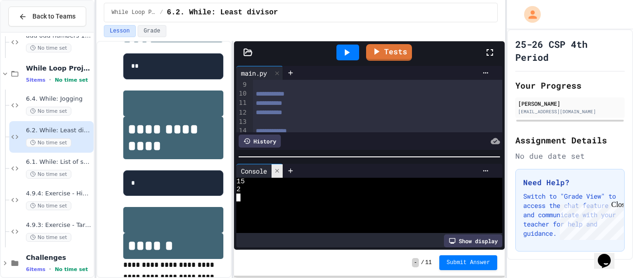
click at [282, 169] on div at bounding box center [276, 170] width 11 height 13
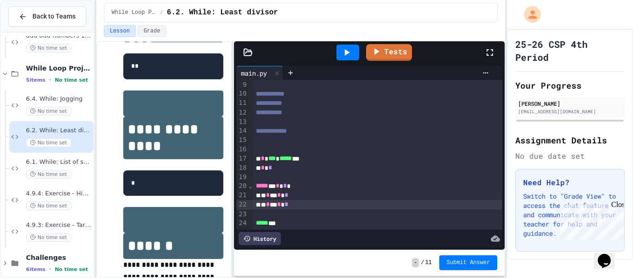
click at [308, 194] on div "* * * * *" at bounding box center [378, 194] width 250 height 9
click at [347, 53] on icon at bounding box center [347, 52] width 5 height 6
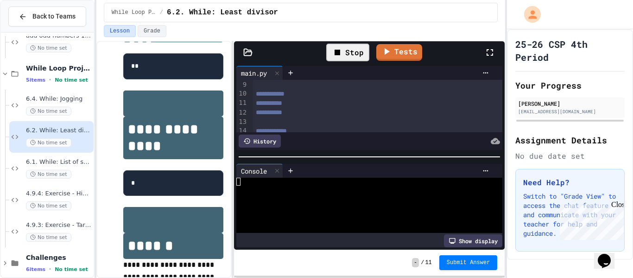
click at [321, 197] on div at bounding box center [365, 197] width 259 height 8
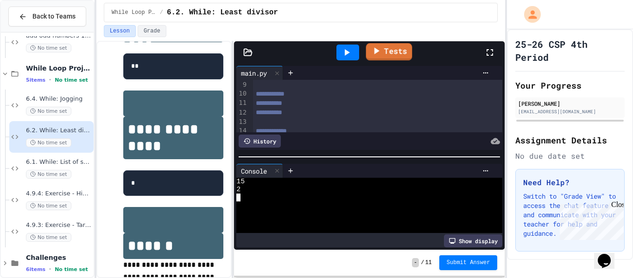
click at [404, 44] on link "Tests" at bounding box center [389, 51] width 46 height 17
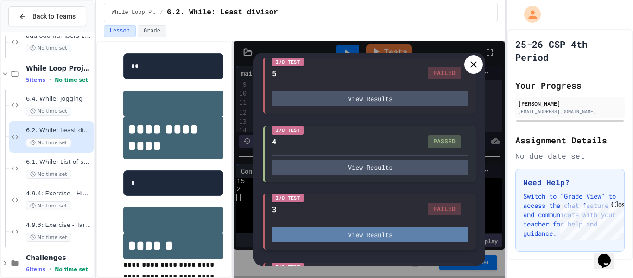
scroll to position [0, 0]
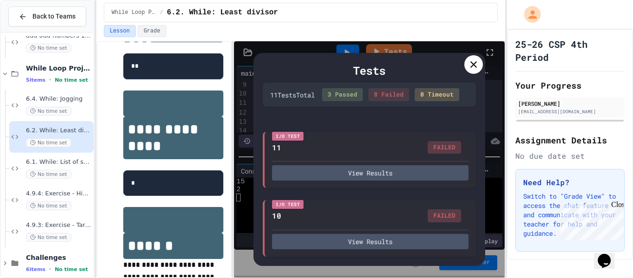
click at [473, 69] on icon at bounding box center [473, 64] width 11 height 11
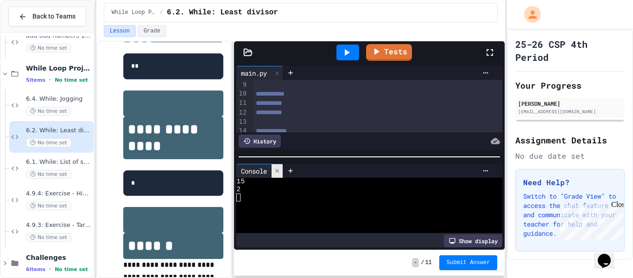
click at [279, 175] on div at bounding box center [276, 170] width 11 height 13
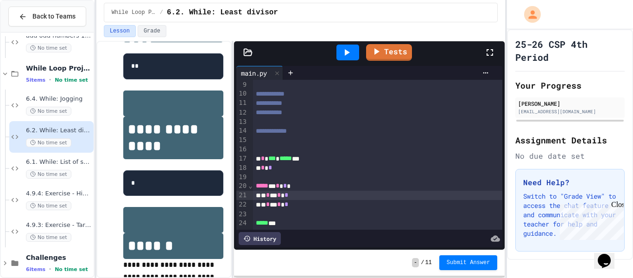
click at [308, 204] on div "* * * * *" at bounding box center [378, 204] width 250 height 9
click at [309, 194] on div "* * * * *" at bounding box center [378, 194] width 250 height 9
click at [303, 206] on div "* * * * *" at bounding box center [378, 204] width 250 height 9
click at [350, 60] on div at bounding box center [347, 52] width 23 height 16
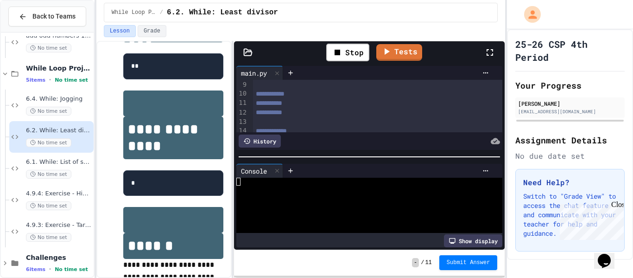
click at [348, 197] on div at bounding box center [365, 197] width 259 height 8
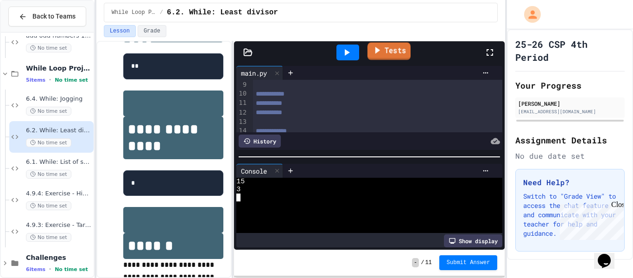
click at [397, 45] on link "Tests" at bounding box center [388, 51] width 43 height 18
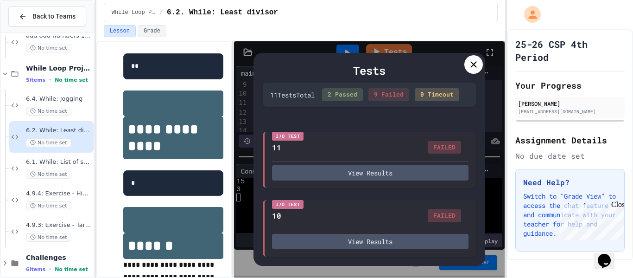
scroll to position [613, 0]
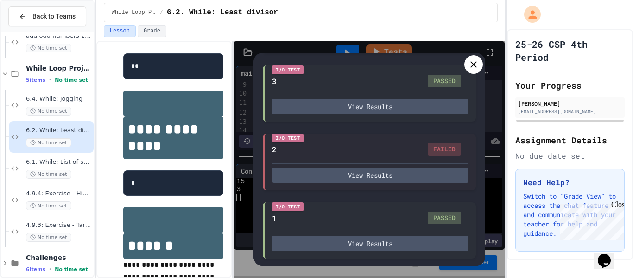
click at [468, 66] on icon at bounding box center [473, 64] width 11 height 11
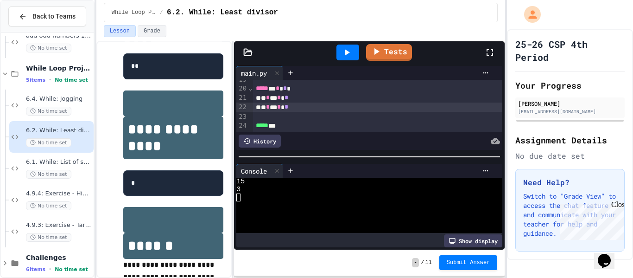
scroll to position [154, 0]
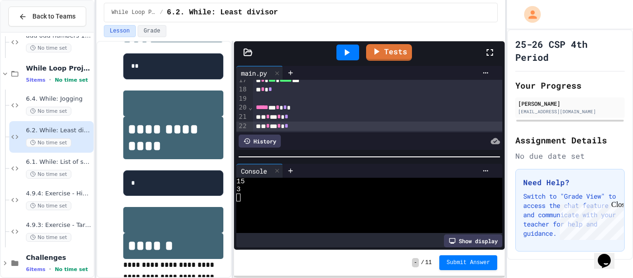
click at [276, 91] on div "* * *" at bounding box center [378, 89] width 250 height 9
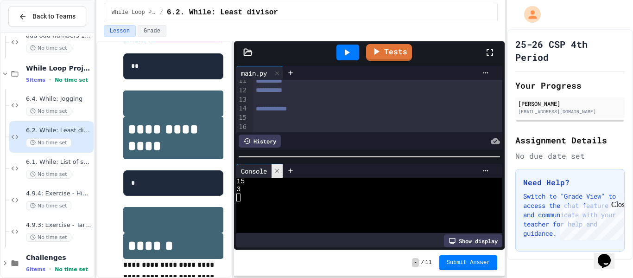
click at [280, 170] on icon at bounding box center [277, 170] width 6 height 6
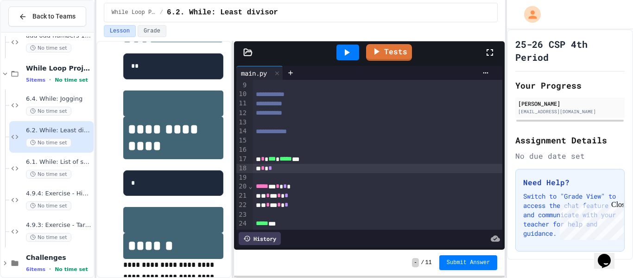
scroll to position [76, 0]
click at [287, 188] on span "*" at bounding box center [285, 185] width 4 height 6
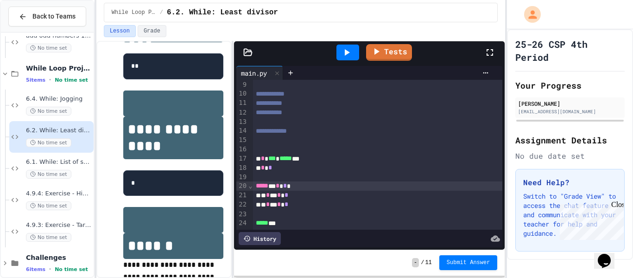
click at [352, 50] on icon at bounding box center [346, 52] width 11 height 11
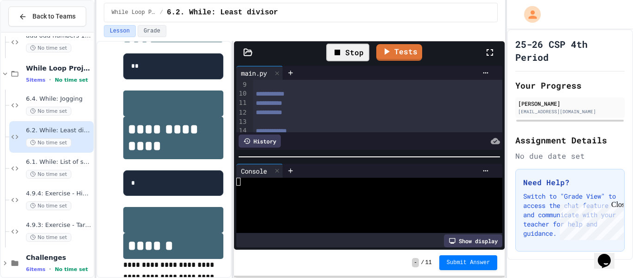
click at [368, 211] on div at bounding box center [365, 213] width 259 height 8
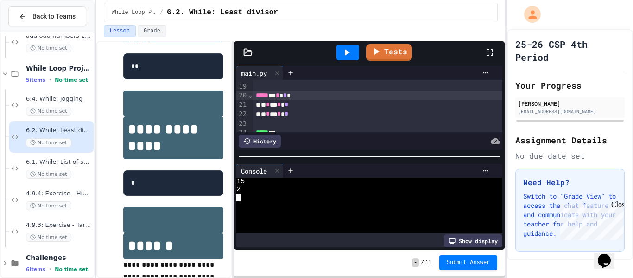
scroll to position [173, 0]
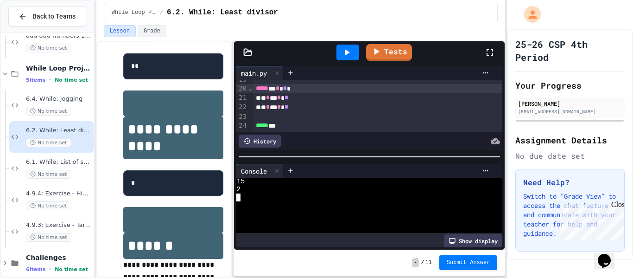
click at [389, 54] on link "Tests" at bounding box center [389, 52] width 46 height 17
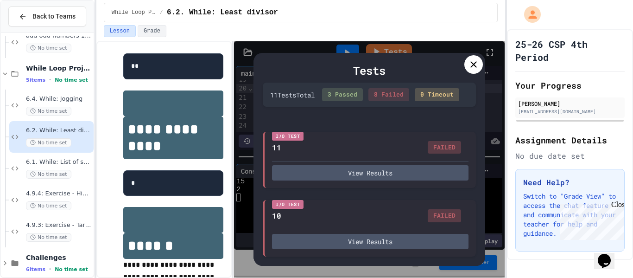
click at [477, 66] on icon at bounding box center [473, 64] width 11 height 11
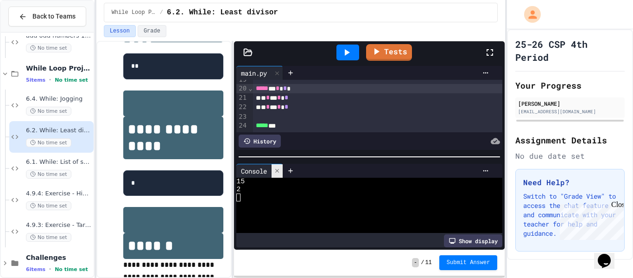
click at [276, 171] on icon at bounding box center [277, 170] width 6 height 6
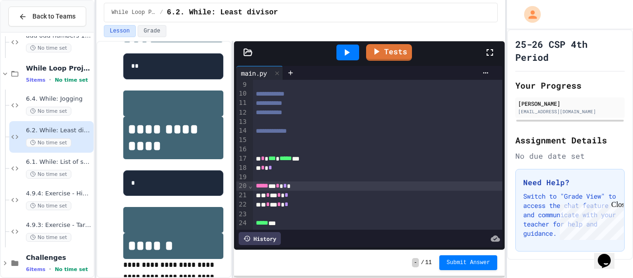
click at [288, 196] on span "*" at bounding box center [286, 194] width 4 height 6
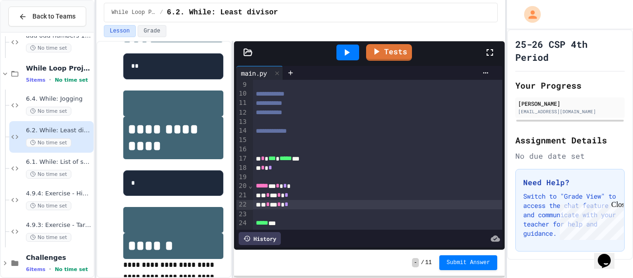
click at [338, 56] on div at bounding box center [347, 52] width 23 height 16
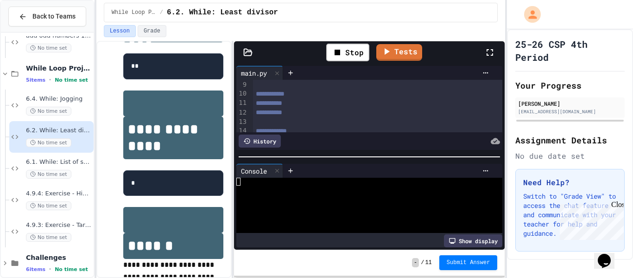
click at [330, 203] on div at bounding box center [365, 205] width 259 height 8
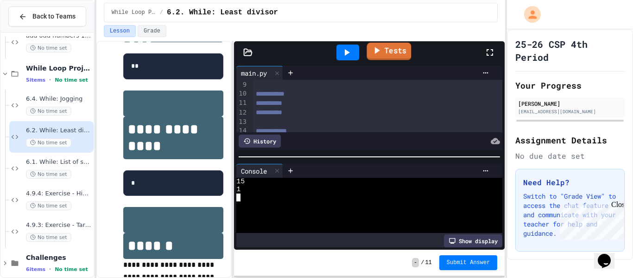
click at [393, 51] on link "Tests" at bounding box center [389, 52] width 44 height 18
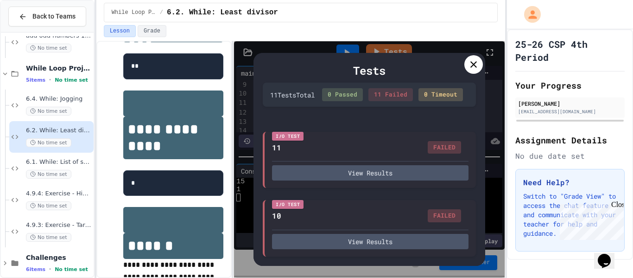
click at [473, 63] on icon at bounding box center [473, 64] width 11 height 11
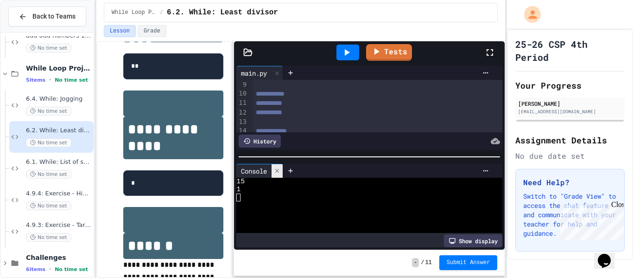
click at [272, 172] on div at bounding box center [276, 170] width 11 height 13
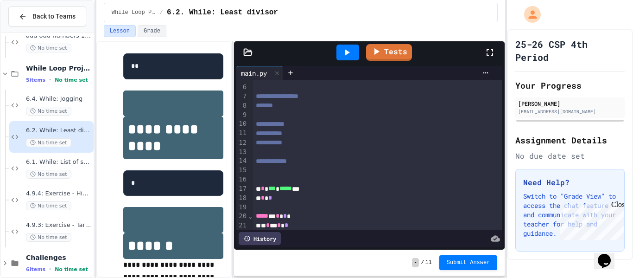
scroll to position [46, 0]
click at [304, 194] on div "* * *" at bounding box center [378, 197] width 250 height 9
click at [379, 52] on icon at bounding box center [376, 51] width 11 height 11
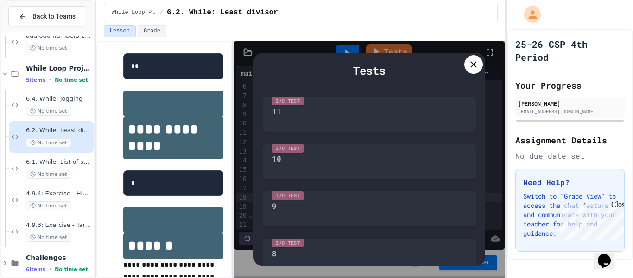
click at [472, 70] on div at bounding box center [473, 64] width 19 height 19
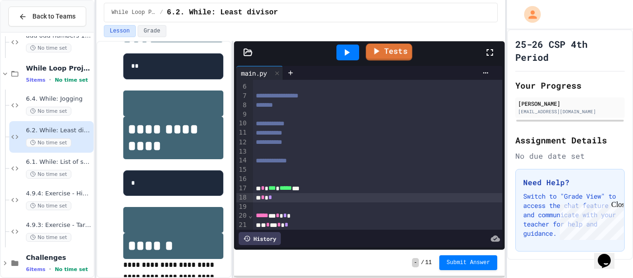
click at [351, 53] on icon at bounding box center [346, 52] width 11 height 11
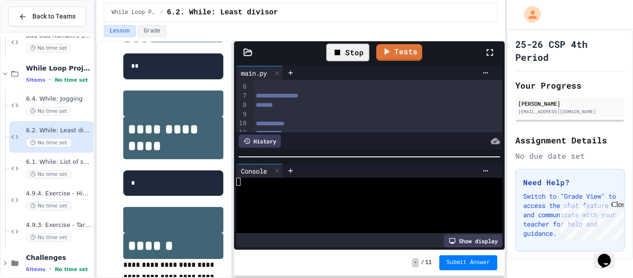
click at [359, 204] on div at bounding box center [365, 205] width 259 height 8
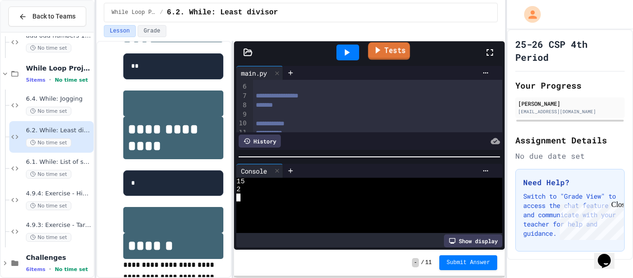
click at [394, 53] on link "Tests" at bounding box center [389, 51] width 42 height 18
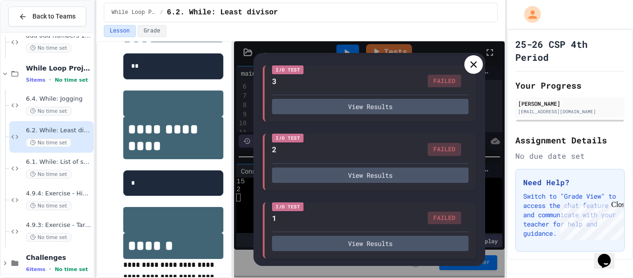
scroll to position [612, 0]
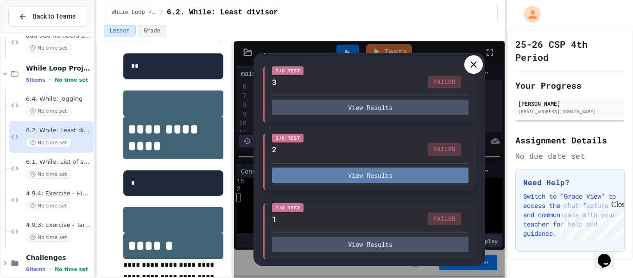
click at [354, 180] on button "View Results" at bounding box center [370, 174] width 196 height 15
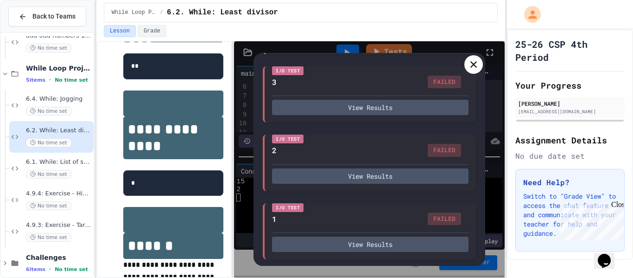
click at [466, 68] on div at bounding box center [473, 64] width 19 height 19
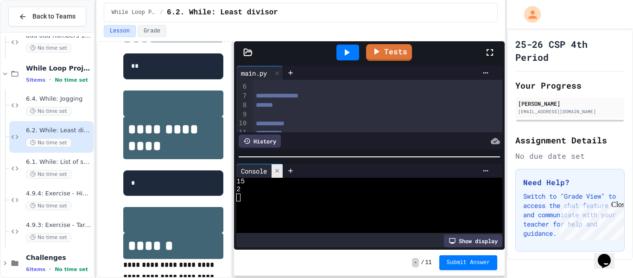
click at [275, 171] on icon at bounding box center [277, 170] width 6 height 6
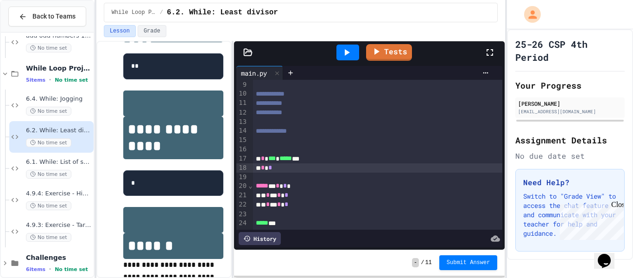
scroll to position [63, 0]
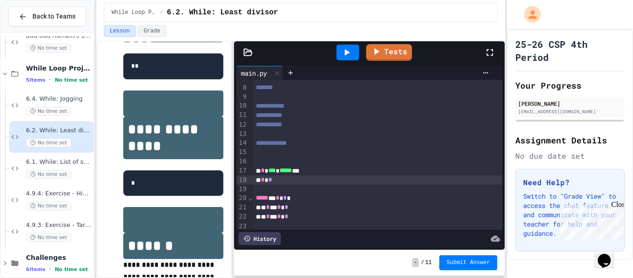
click at [289, 209] on div "* * * * *" at bounding box center [378, 206] width 250 height 9
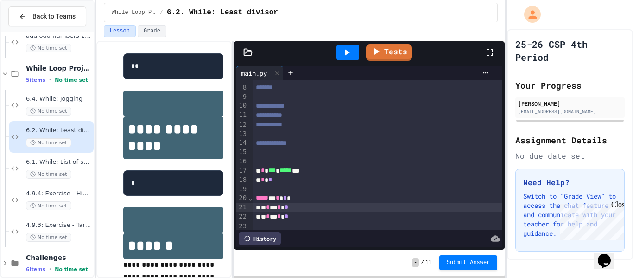
click at [353, 52] on div at bounding box center [347, 52] width 23 height 16
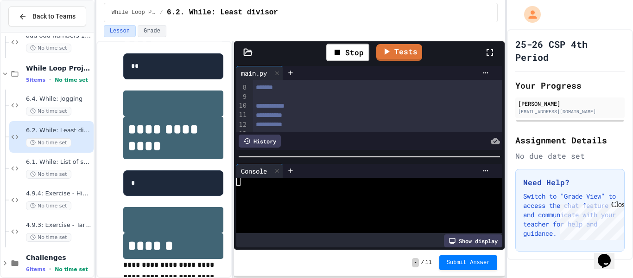
click at [389, 206] on div at bounding box center [365, 205] width 259 height 8
click at [276, 173] on icon at bounding box center [277, 170] width 6 height 6
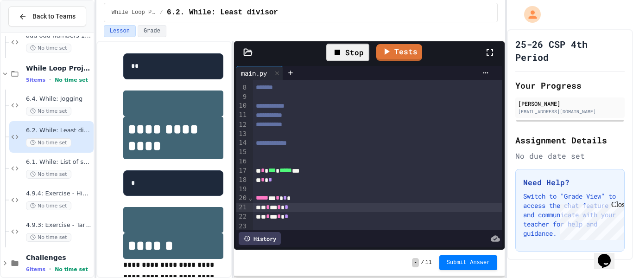
click at [335, 53] on icon at bounding box center [337, 53] width 6 height 6
click at [281, 205] on span "*" at bounding box center [279, 206] width 4 height 6
click at [350, 53] on icon at bounding box center [346, 52] width 11 height 11
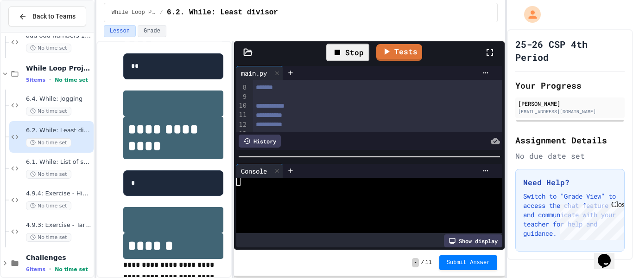
click at [322, 218] on div at bounding box center [365, 221] width 259 height 8
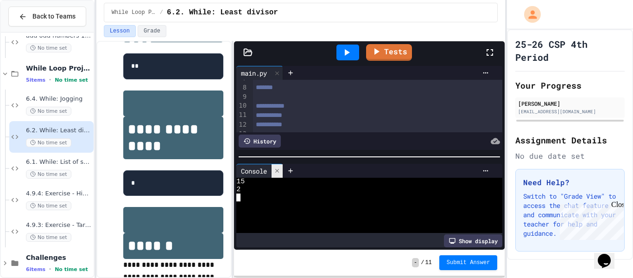
click at [279, 173] on icon at bounding box center [277, 170] width 6 height 6
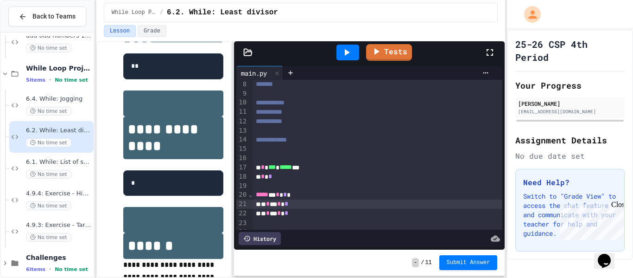
scroll to position [76, 0]
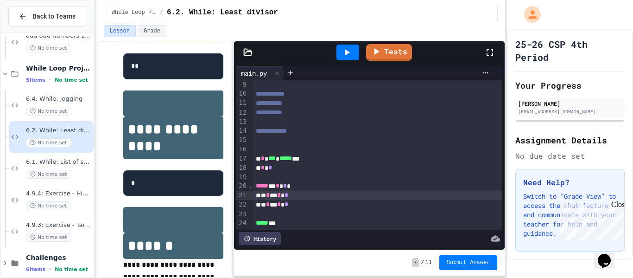
click at [382, 64] on div "Tests" at bounding box center [373, 52] width 222 height 25
click at [374, 57] on link "Tests" at bounding box center [389, 52] width 46 height 17
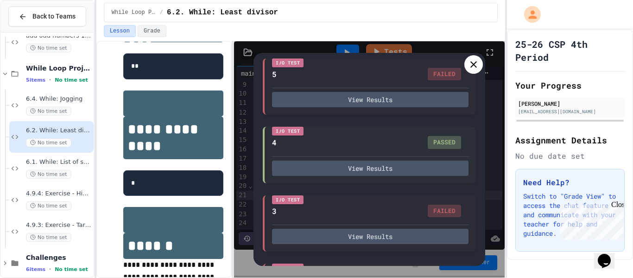
scroll to position [613, 0]
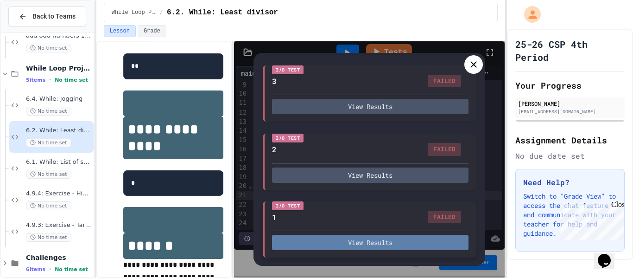
click at [360, 238] on button "View Results" at bounding box center [370, 241] width 196 height 15
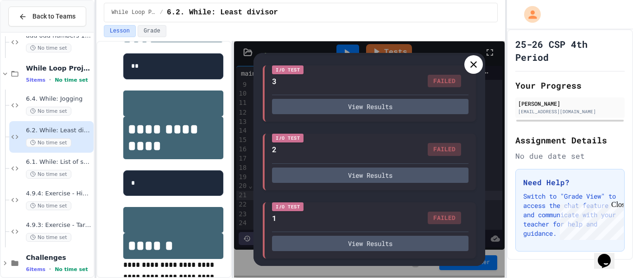
click at [473, 63] on icon at bounding box center [473, 64] width 6 height 6
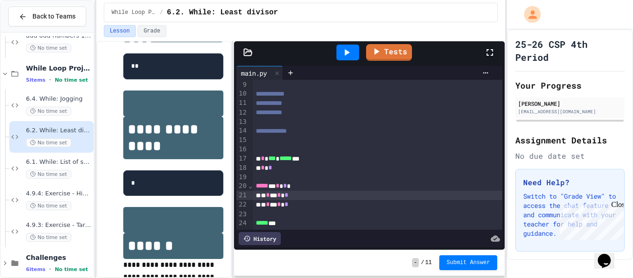
click at [290, 205] on div "* * * * *" at bounding box center [378, 204] width 250 height 9
click at [351, 53] on icon at bounding box center [346, 52] width 11 height 11
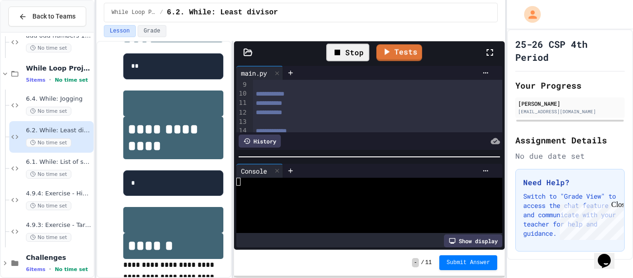
click at [310, 198] on div at bounding box center [365, 197] width 259 height 8
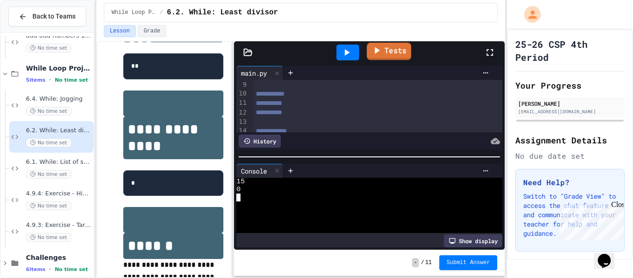
click at [398, 47] on link "Tests" at bounding box center [389, 52] width 44 height 18
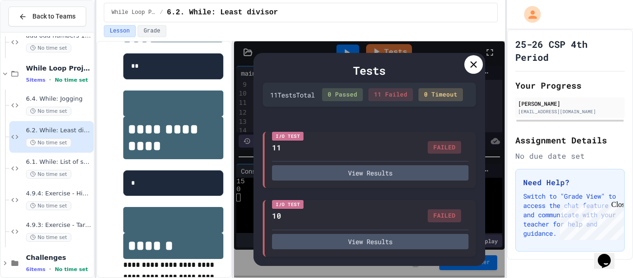
scroll to position [622, 0]
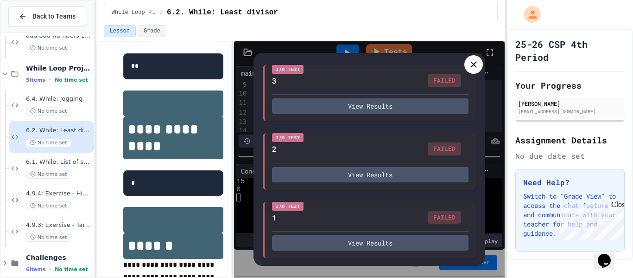
click at [477, 61] on icon at bounding box center [473, 64] width 11 height 11
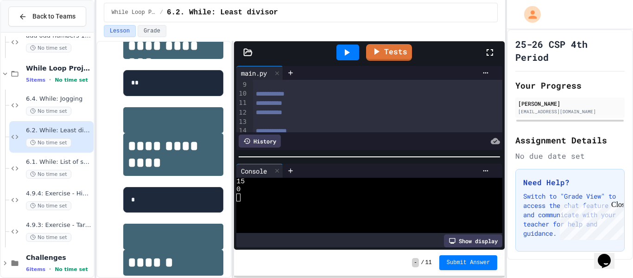
scroll to position [123, 0]
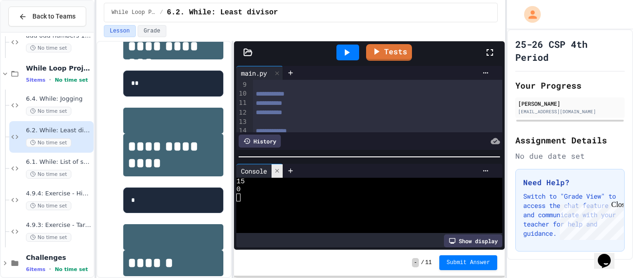
click at [277, 173] on icon at bounding box center [277, 170] width 6 height 6
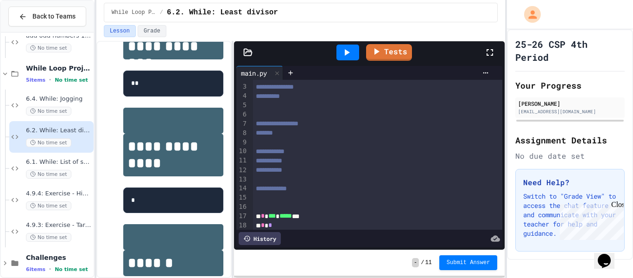
scroll to position [76, 0]
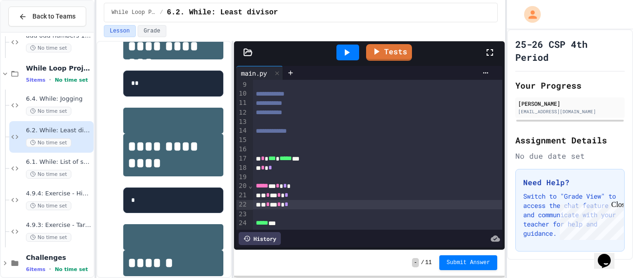
click at [289, 204] on div "* * * * *" at bounding box center [378, 204] width 250 height 9
click at [352, 50] on icon at bounding box center [346, 52] width 11 height 11
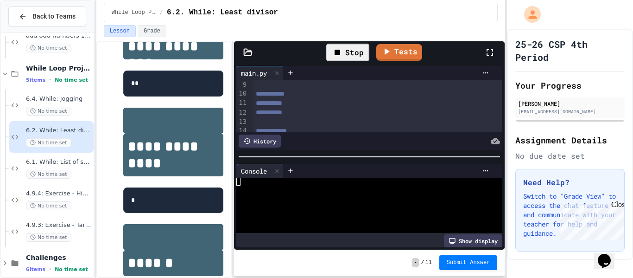
click at [321, 189] on div at bounding box center [365, 189] width 259 height 8
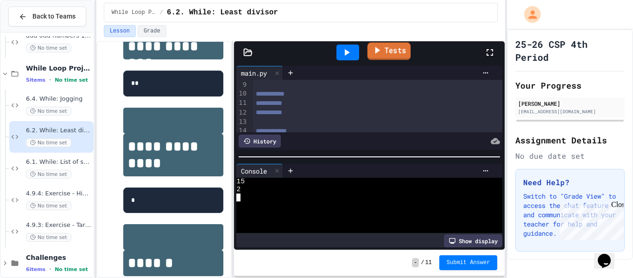
click at [397, 48] on link "Tests" at bounding box center [388, 51] width 43 height 18
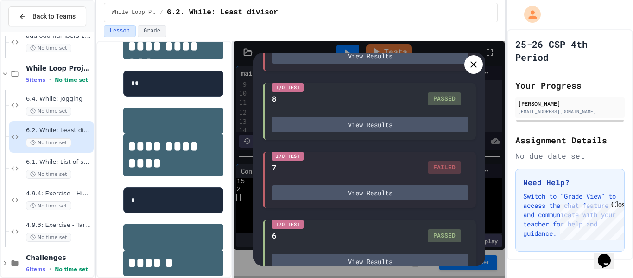
scroll to position [0, 0]
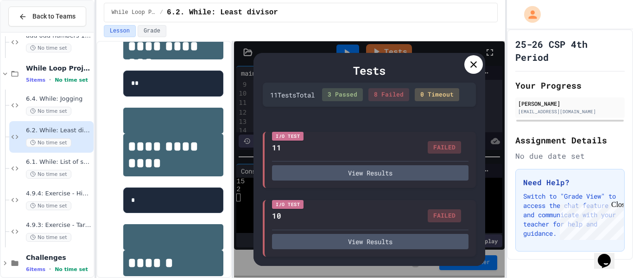
click at [469, 67] on icon at bounding box center [473, 64] width 11 height 11
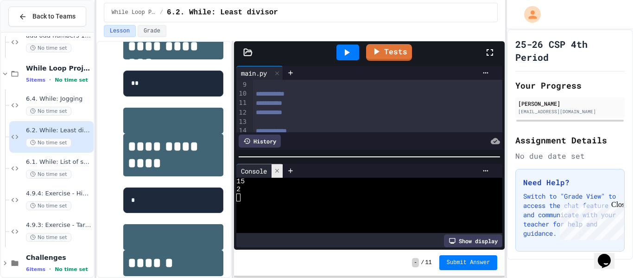
click at [280, 171] on icon at bounding box center [277, 170] width 6 height 6
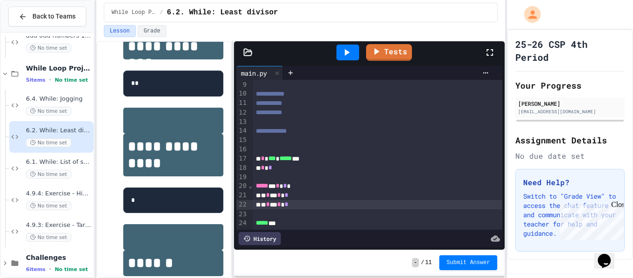
click at [290, 188] on div "***** * * * *" at bounding box center [378, 185] width 250 height 9
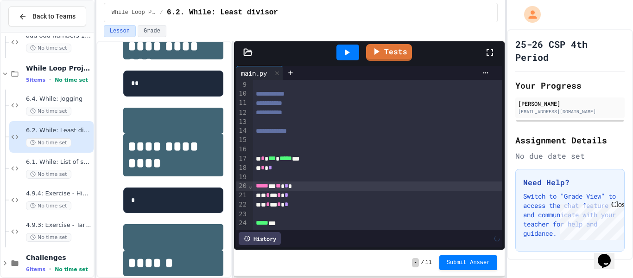
click at [346, 56] on icon at bounding box center [346, 52] width 11 height 11
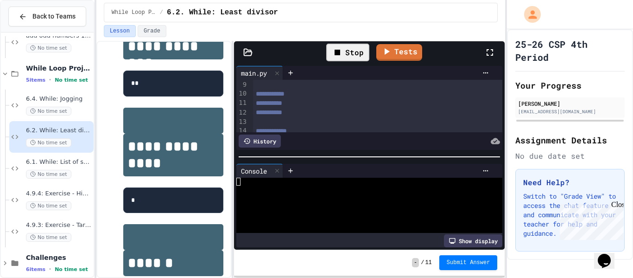
click at [315, 190] on div at bounding box center [365, 189] width 259 height 8
click at [382, 57] on link "Tests" at bounding box center [389, 52] width 46 height 17
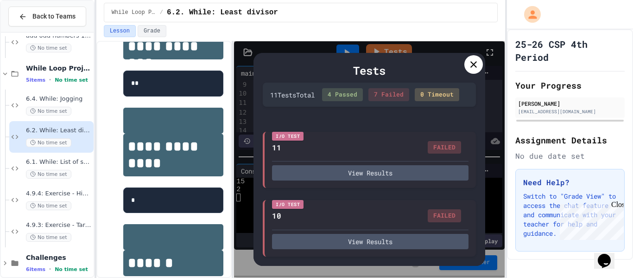
click at [478, 64] on icon at bounding box center [473, 64] width 11 height 11
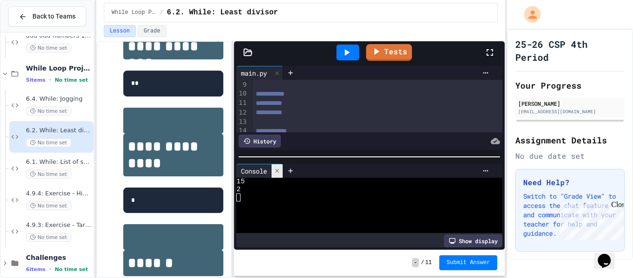
click at [279, 174] on div at bounding box center [276, 170] width 11 height 13
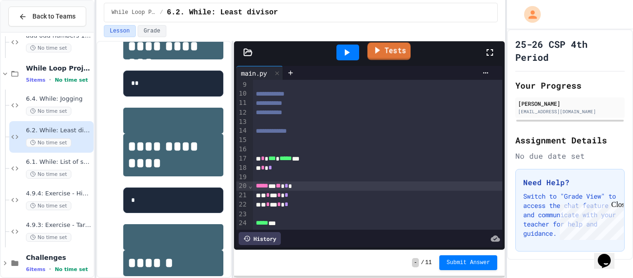
click at [395, 49] on link "Tests" at bounding box center [388, 51] width 43 height 18
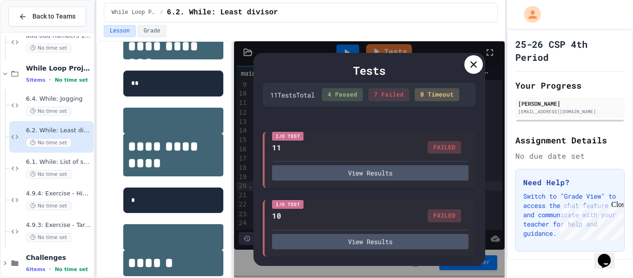
click at [471, 63] on icon at bounding box center [473, 64] width 11 height 11
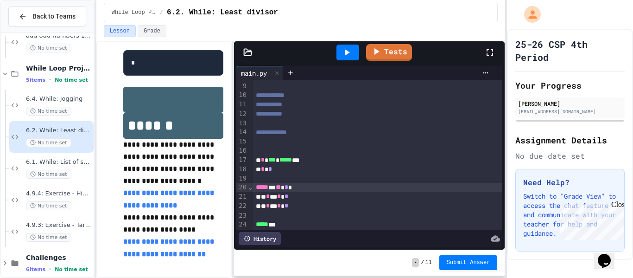
scroll to position [282, 0]
click at [385, 49] on link "Tests" at bounding box center [389, 52] width 46 height 17
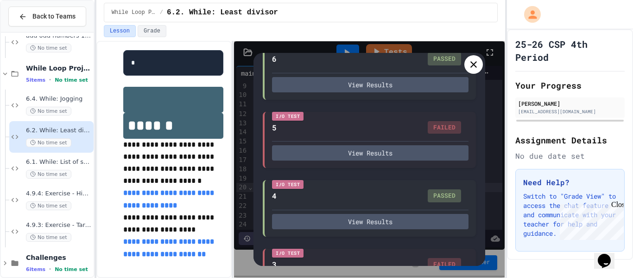
scroll to position [613, 0]
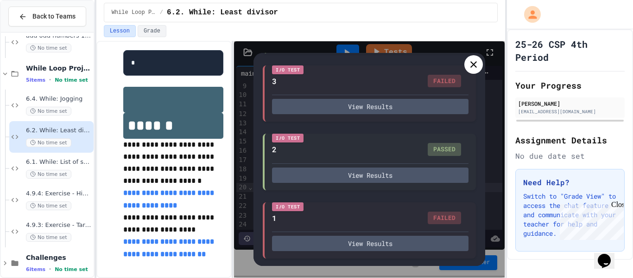
click at [472, 64] on icon at bounding box center [473, 64] width 11 height 11
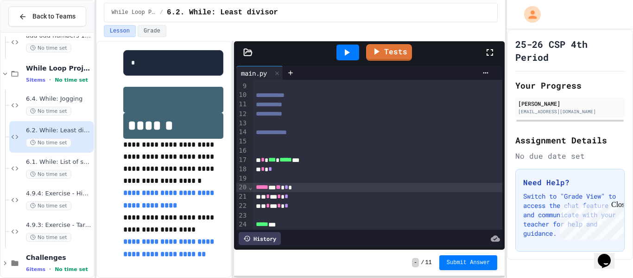
scroll to position [76, 0]
click at [294, 187] on div "***** * ** * *" at bounding box center [378, 185] width 250 height 9
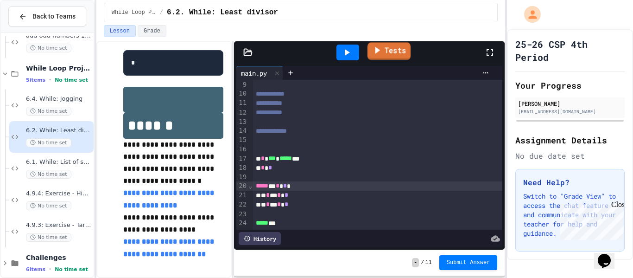
click at [379, 55] on icon at bounding box center [377, 50] width 11 height 12
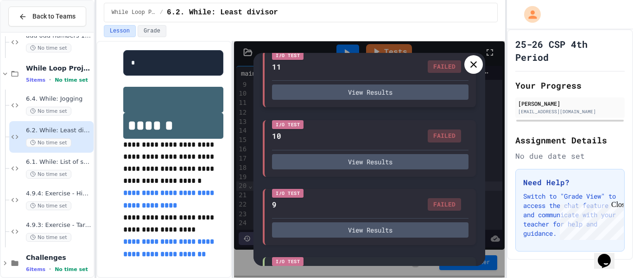
scroll to position [104, 0]
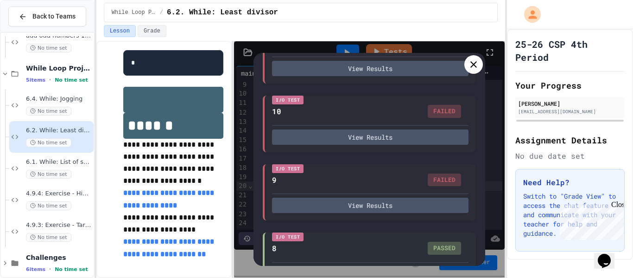
click at [467, 63] on div at bounding box center [473, 64] width 19 height 19
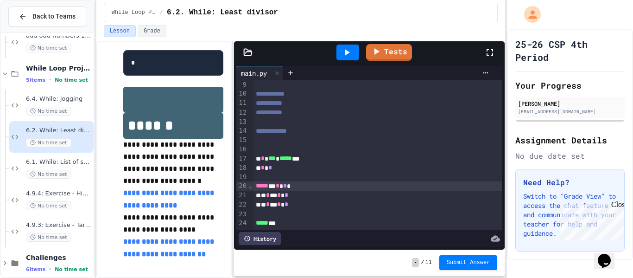
click at [289, 187] on div "***** * * * *" at bounding box center [378, 185] width 250 height 9
click at [380, 57] on link "Tests" at bounding box center [389, 52] width 46 height 17
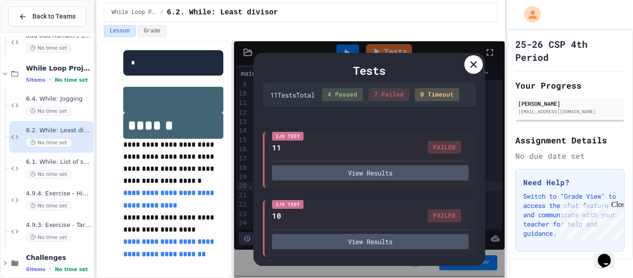
click at [467, 73] on div "Tests" at bounding box center [369, 70] width 213 height 17
click at [473, 64] on icon at bounding box center [473, 64] width 11 height 11
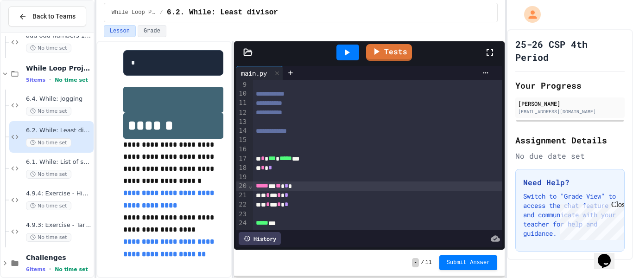
scroll to position [0, 0]
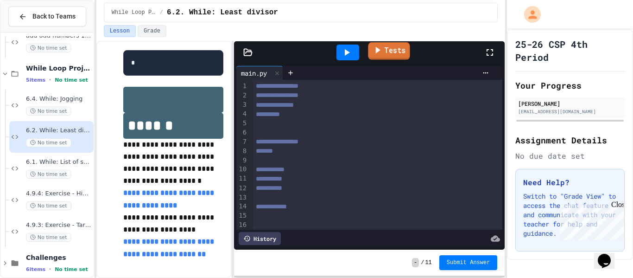
click at [388, 50] on link "Tests" at bounding box center [389, 51] width 42 height 18
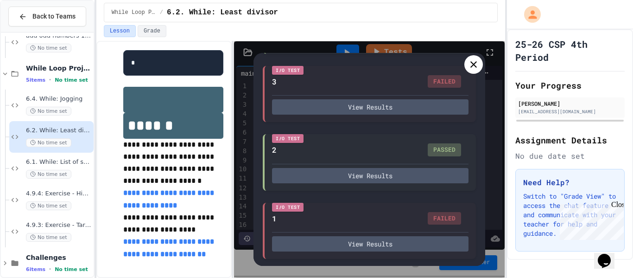
scroll to position [613, 0]
click at [476, 63] on icon at bounding box center [473, 64] width 11 height 11
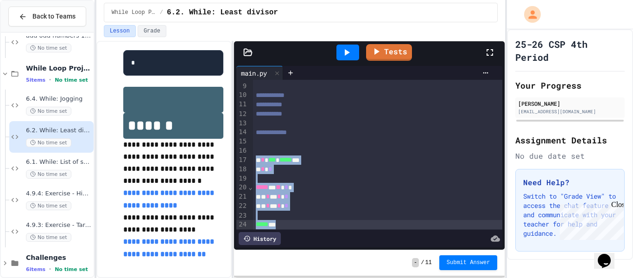
scroll to position [76, 0]
drag, startPoint x: 253, startPoint y: 160, endPoint x: 306, endPoint y: 229, distance: 87.3
click at [306, 229] on div "**********" at bounding box center [369, 163] width 266 height 167
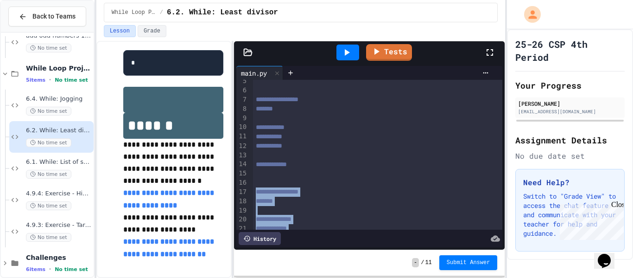
scroll to position [42, 0]
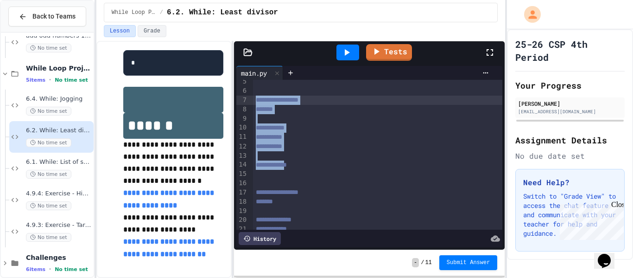
drag, startPoint x: 301, startPoint y: 167, endPoint x: 251, endPoint y: 99, distance: 83.9
click at [251, 99] on div "**********" at bounding box center [369, 155] width 266 height 150
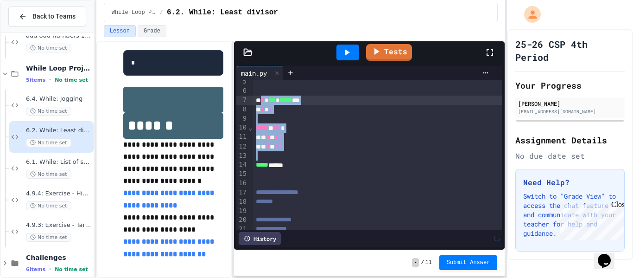
scroll to position [0, 0]
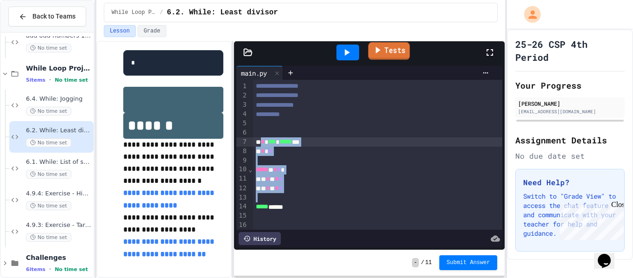
click at [376, 46] on icon at bounding box center [377, 50] width 10 height 12
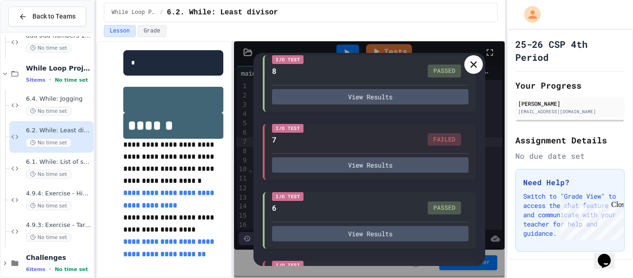
scroll to position [290, 0]
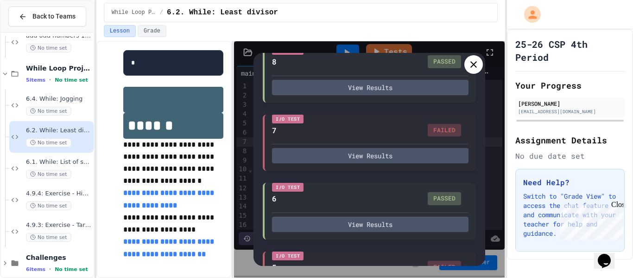
click at [473, 70] on icon at bounding box center [473, 64] width 11 height 11
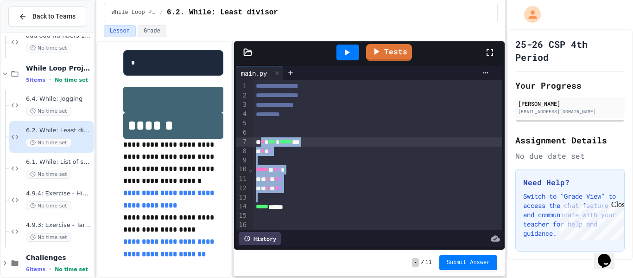
click at [301, 171] on div "***** * * * *" at bounding box center [378, 169] width 250 height 9
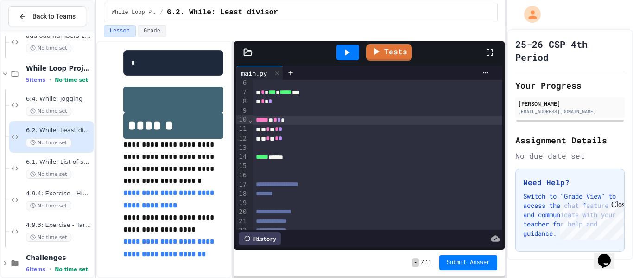
scroll to position [54, 0]
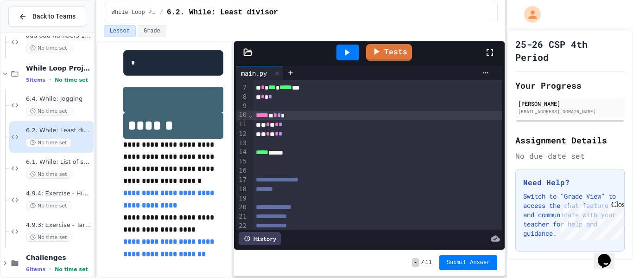
click at [277, 99] on div "* * *" at bounding box center [378, 96] width 250 height 9
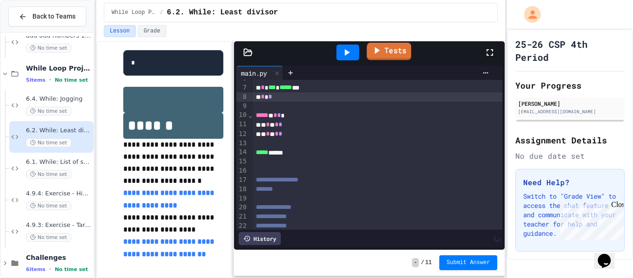
click at [382, 51] on icon at bounding box center [377, 50] width 11 height 12
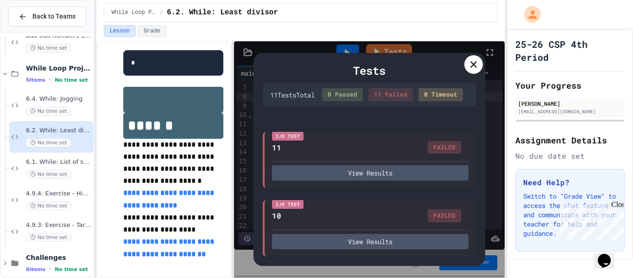
click at [470, 63] on icon at bounding box center [473, 64] width 11 height 11
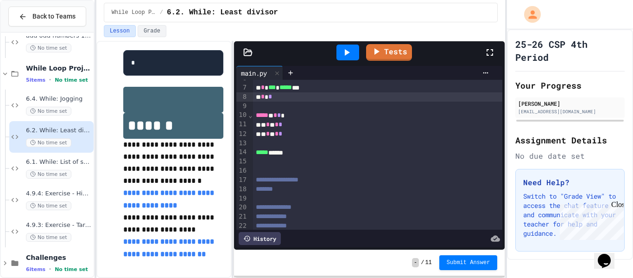
click at [308, 96] on div "* * *" at bounding box center [378, 96] width 250 height 9
click at [70, 112] on div "No time set" at bounding box center [59, 111] width 66 height 9
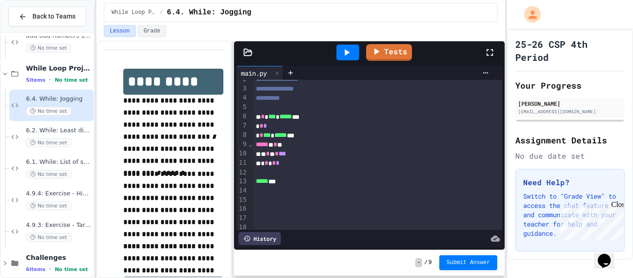
scroll to position [20, 0]
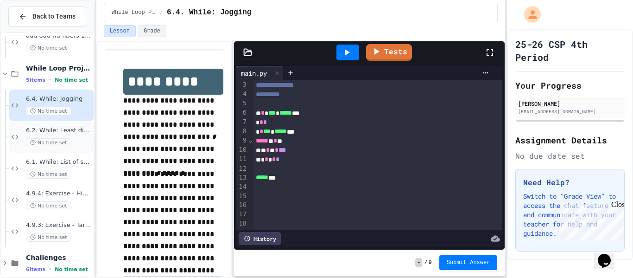
click at [82, 140] on div "No time set" at bounding box center [59, 142] width 66 height 9
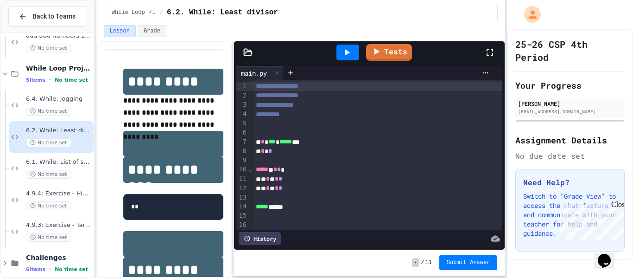
click at [295, 181] on div "* * * * *" at bounding box center [378, 178] width 250 height 9
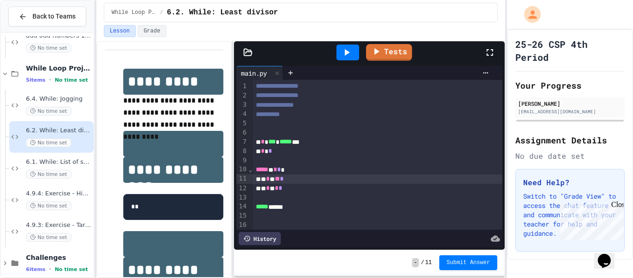
click at [397, 49] on link "Tests" at bounding box center [389, 52] width 46 height 17
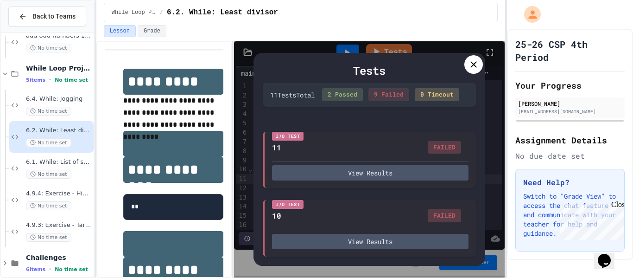
click at [471, 69] on icon at bounding box center [473, 64] width 11 height 11
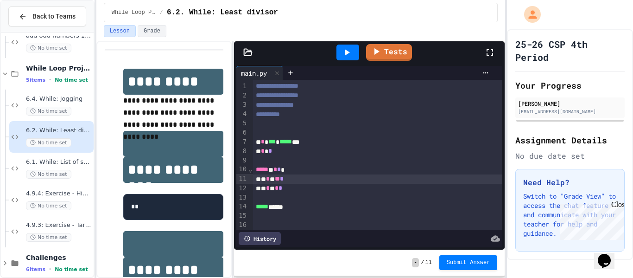
click at [281, 169] on span "*" at bounding box center [279, 169] width 4 height 6
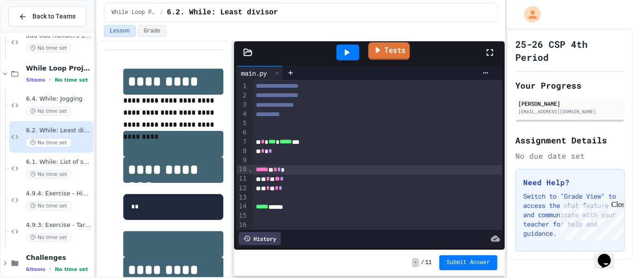
click at [393, 51] on link "Tests" at bounding box center [389, 51] width 42 height 18
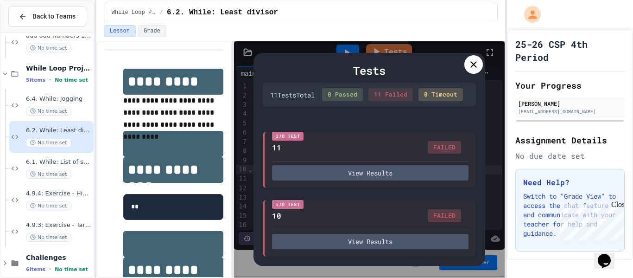
click at [477, 71] on div at bounding box center [473, 64] width 19 height 19
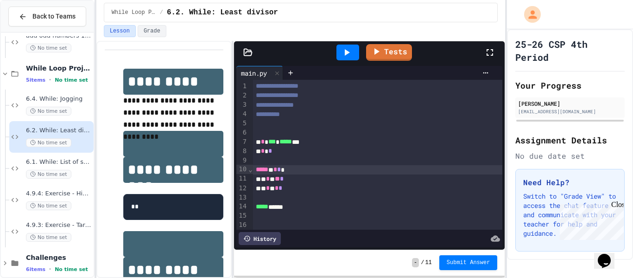
click at [281, 171] on span "*" at bounding box center [279, 169] width 4 height 6
click at [353, 49] on div at bounding box center [347, 52] width 23 height 16
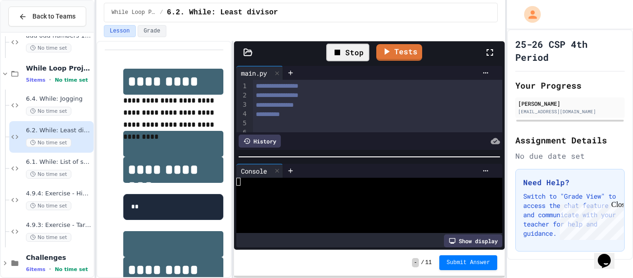
click at [356, 55] on div "Stop" at bounding box center [347, 53] width 43 height 18
click at [380, 57] on link "Tests" at bounding box center [389, 52] width 46 height 17
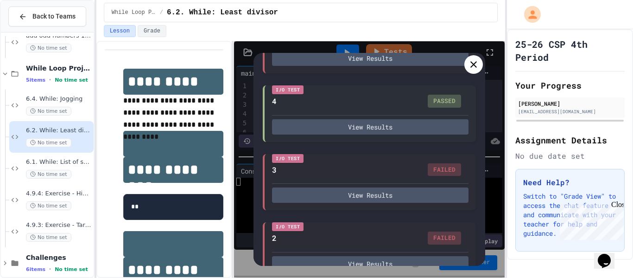
scroll to position [613, 0]
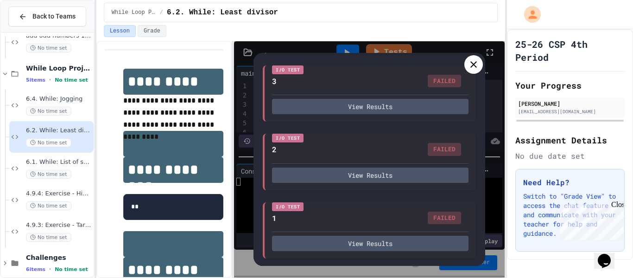
click at [478, 68] on icon at bounding box center [473, 64] width 11 height 11
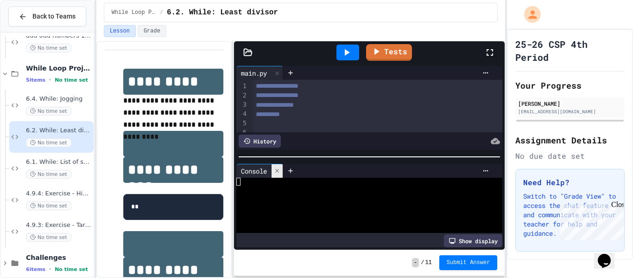
click at [278, 173] on icon at bounding box center [277, 170] width 6 height 6
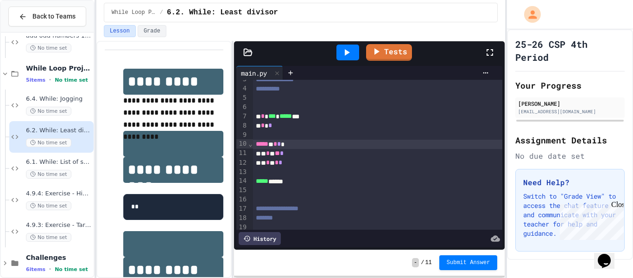
scroll to position [27, 0]
click at [72, 104] on div "6.4. While: Jogging No time set" at bounding box center [59, 105] width 66 height 20
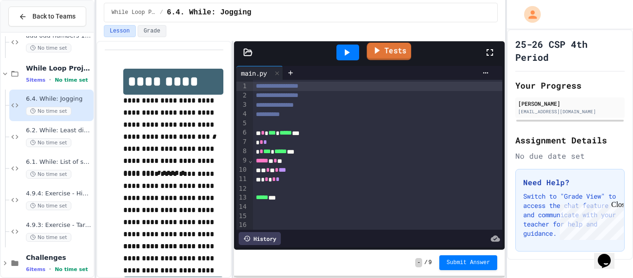
click at [382, 53] on link "Tests" at bounding box center [389, 52] width 44 height 18
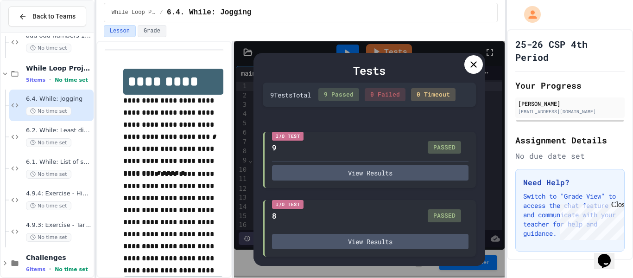
click at [464, 66] on div at bounding box center [473, 64] width 19 height 19
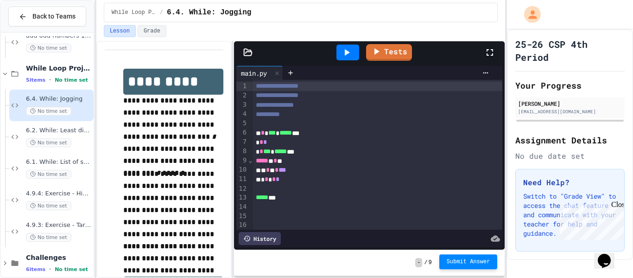
click at [470, 259] on span "Submit Answer" at bounding box center [469, 261] width 44 height 7
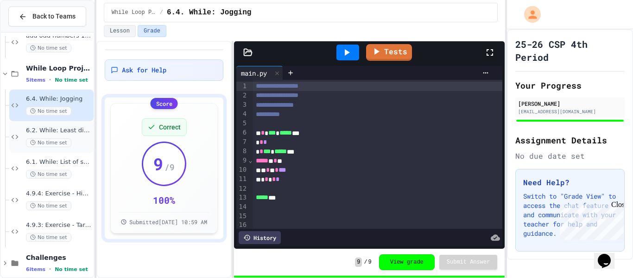
click at [83, 137] on div "6.2. While: Least divisor No time set" at bounding box center [59, 136] width 66 height 20
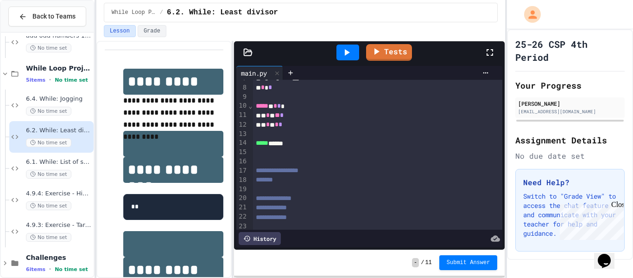
scroll to position [76, 0]
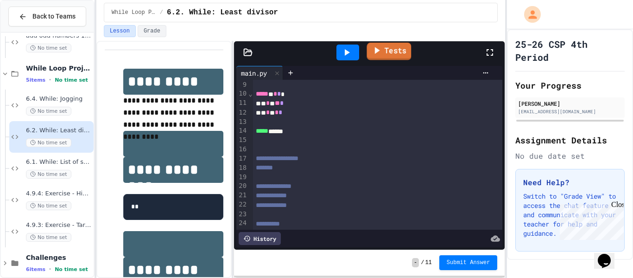
click at [372, 56] on link "Tests" at bounding box center [389, 52] width 44 height 18
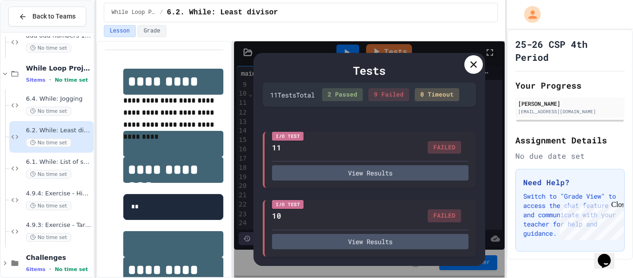
click at [468, 69] on icon at bounding box center [473, 64] width 11 height 11
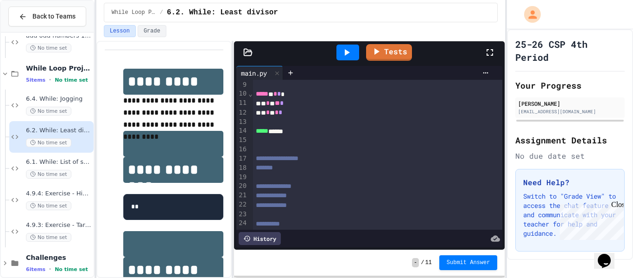
scroll to position [35, 0]
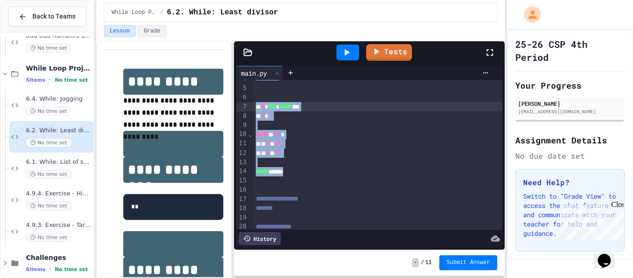
drag, startPoint x: 301, startPoint y: 168, endPoint x: 255, endPoint y: 106, distance: 77.2
click at [255, 106] on div "**********" at bounding box center [378, 157] width 250 height 226
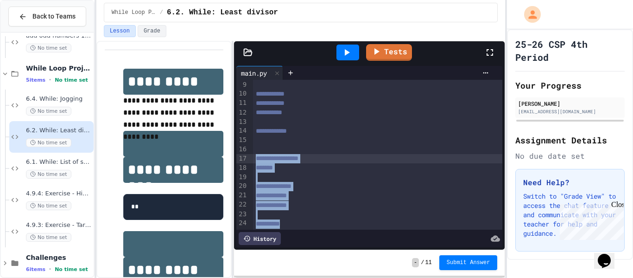
drag, startPoint x: 308, startPoint y: 221, endPoint x: 245, endPoint y: 154, distance: 92.1
click at [245, 154] on div "**********" at bounding box center [369, 155] width 266 height 150
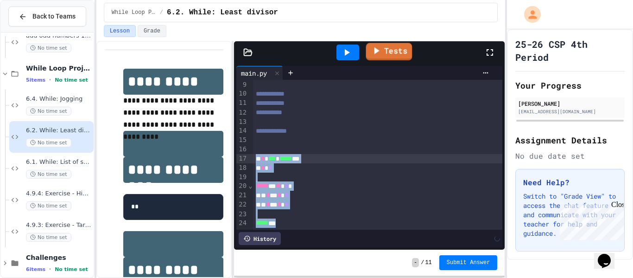
click at [376, 54] on icon at bounding box center [376, 51] width 11 height 12
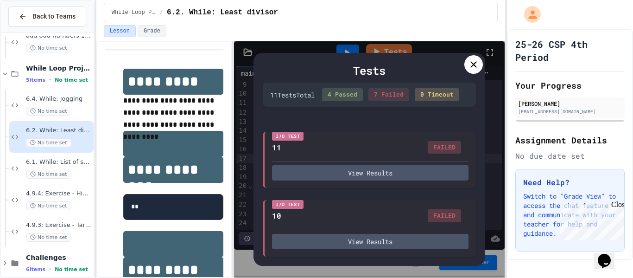
click at [471, 65] on icon at bounding box center [473, 64] width 11 height 11
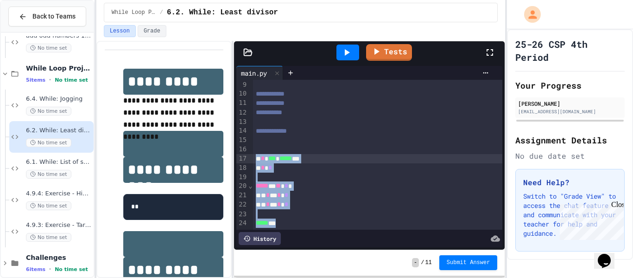
click at [334, 196] on div "* * * * *" at bounding box center [378, 194] width 250 height 9
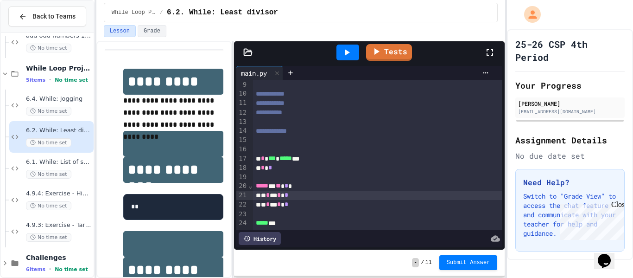
click at [330, 189] on div "***** * ** * *" at bounding box center [378, 185] width 250 height 9
click at [292, 189] on div "***** * ** * *" at bounding box center [378, 185] width 250 height 9
click at [383, 58] on link "Tests" at bounding box center [389, 52] width 44 height 18
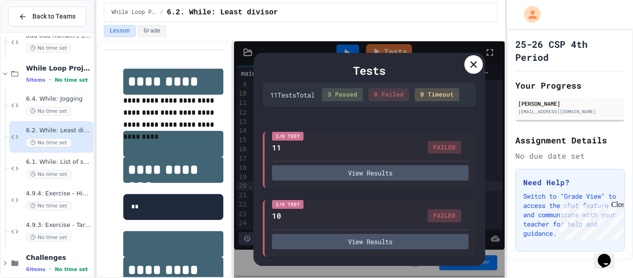
click at [475, 63] on icon at bounding box center [473, 64] width 6 height 6
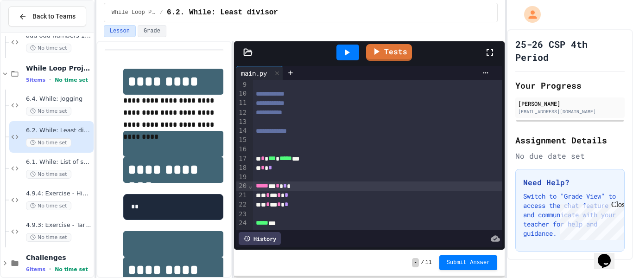
click at [282, 203] on div "* * * * *" at bounding box center [378, 204] width 250 height 9
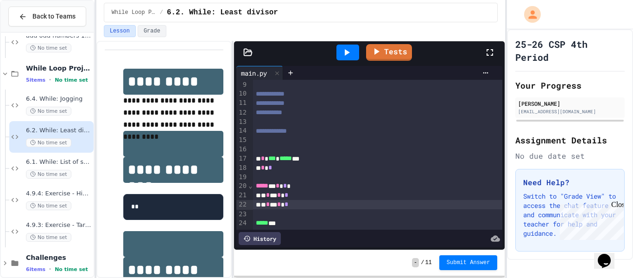
click at [290, 199] on div "* * * * *" at bounding box center [378, 194] width 250 height 9
click at [301, 208] on div "* * * * *" at bounding box center [378, 204] width 250 height 9
click at [385, 50] on link "Tests" at bounding box center [389, 51] width 43 height 18
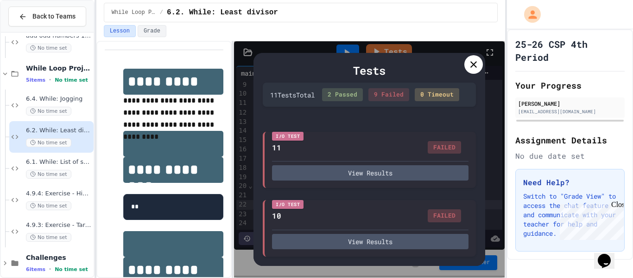
click at [481, 67] on div at bounding box center [473, 64] width 19 height 19
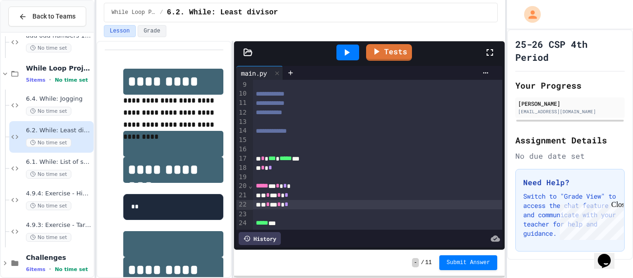
click at [302, 204] on div "* * * * *" at bounding box center [378, 204] width 250 height 9
click at [377, 57] on link "Tests" at bounding box center [389, 51] width 43 height 18
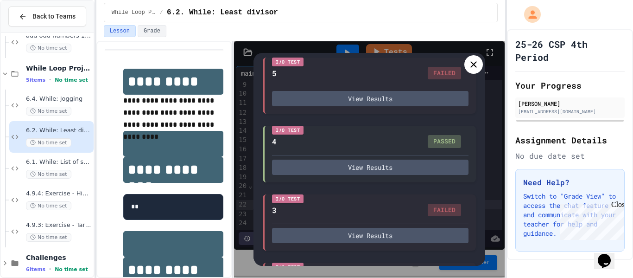
scroll to position [501, 0]
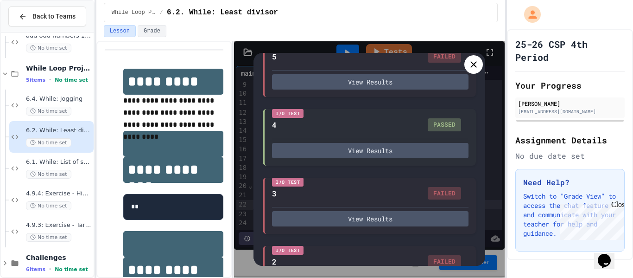
click at [474, 64] on icon at bounding box center [473, 64] width 6 height 6
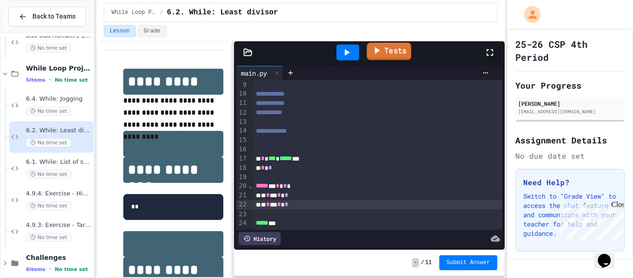
click at [396, 51] on link "Tests" at bounding box center [389, 52] width 44 height 18
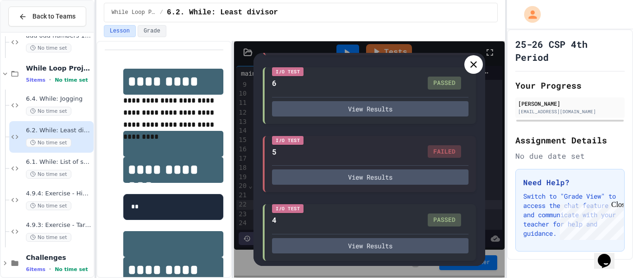
scroll to position [0, 0]
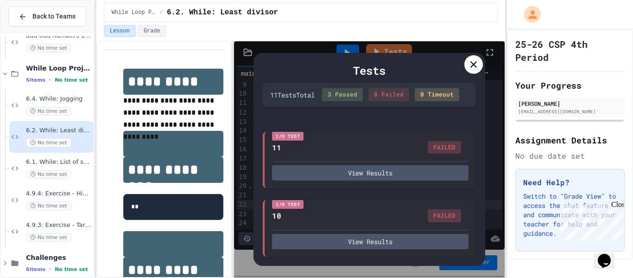
click at [476, 60] on icon at bounding box center [473, 64] width 11 height 11
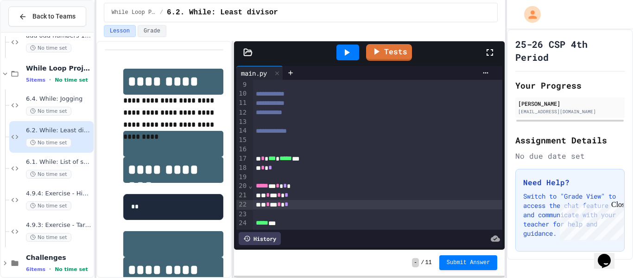
click at [320, 206] on div "* * * * *" at bounding box center [378, 204] width 250 height 9
click at [463, 22] on div "While Loop Projects / 6.2. While: Least divisor" at bounding box center [300, 12] width 409 height 25
click at [342, 206] on div "* * * * *" at bounding box center [378, 204] width 250 height 9
click at [402, 45] on link "Tests" at bounding box center [389, 52] width 44 height 18
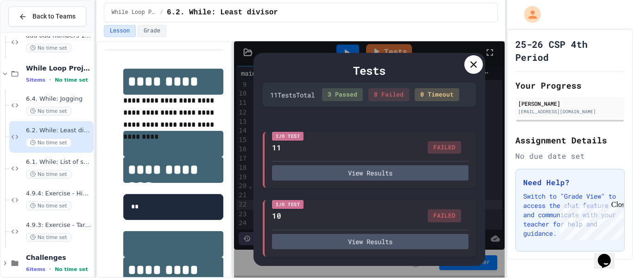
scroll to position [613, 0]
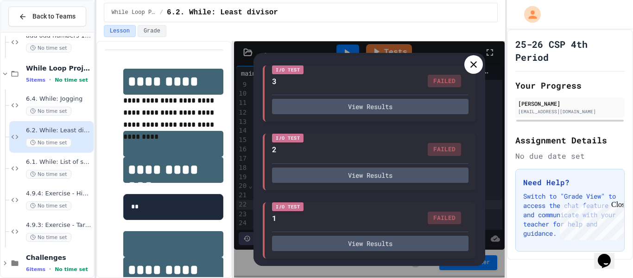
click at [476, 61] on icon at bounding box center [473, 64] width 11 height 11
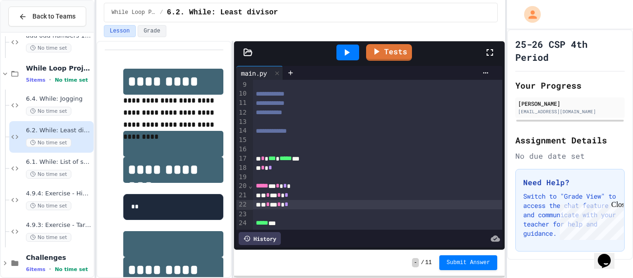
click at [299, 196] on div "* * * * *" at bounding box center [378, 194] width 250 height 9
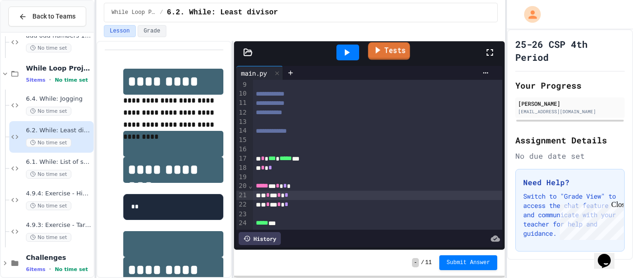
click at [388, 50] on link "Tests" at bounding box center [389, 51] width 42 height 18
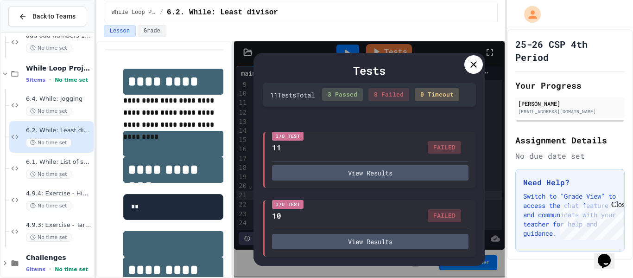
click at [472, 63] on icon at bounding box center [473, 64] width 6 height 6
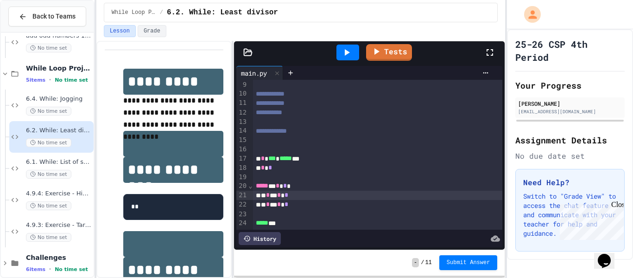
click at [305, 197] on div "* * * * *" at bounding box center [378, 194] width 250 height 9
click at [376, 52] on icon at bounding box center [377, 50] width 5 height 7
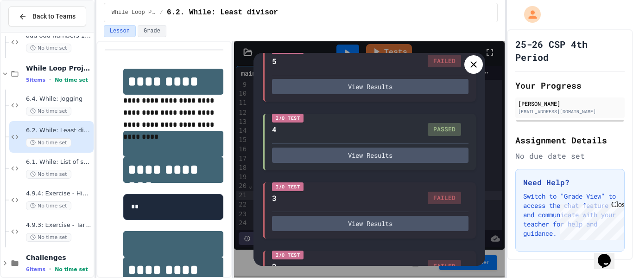
scroll to position [497, 0]
click at [475, 64] on icon at bounding box center [473, 64] width 11 height 11
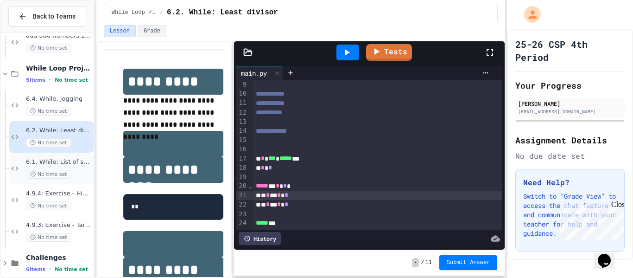
click at [73, 162] on span "6.1. While: List of squares" at bounding box center [59, 162] width 66 height 8
